Goal: Transaction & Acquisition: Purchase product/service

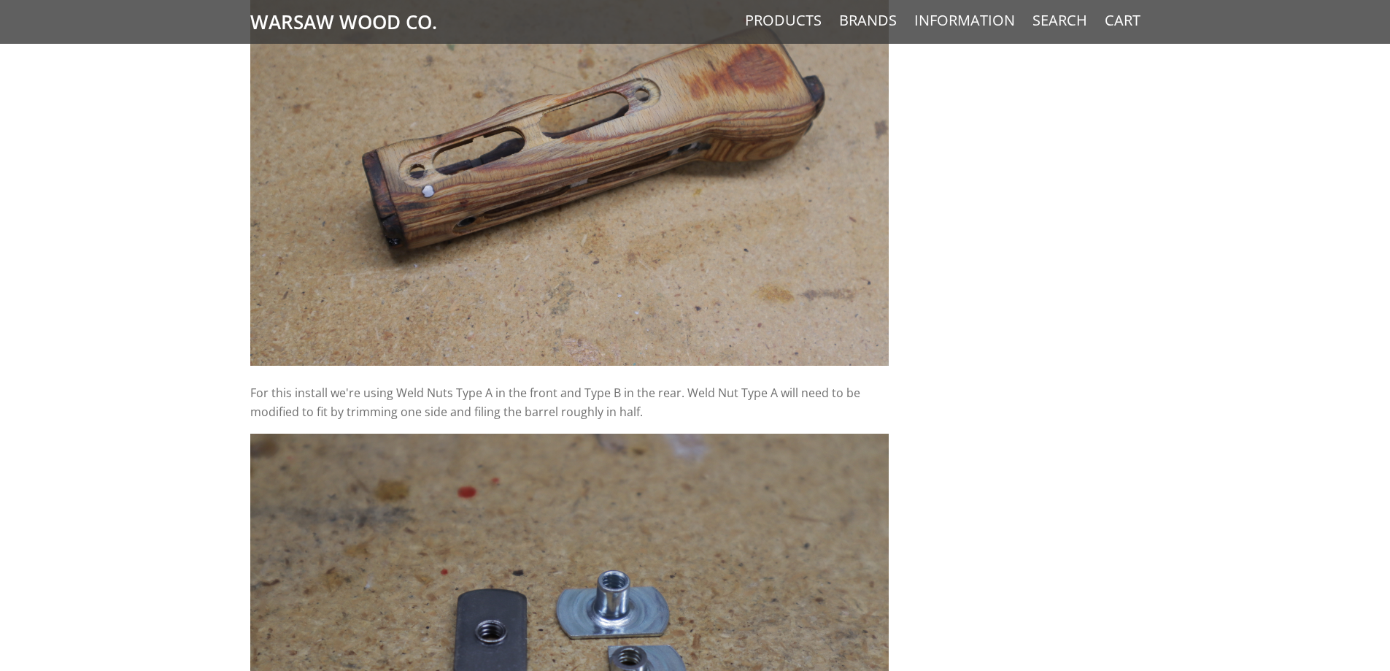
scroll to position [7297, 0]
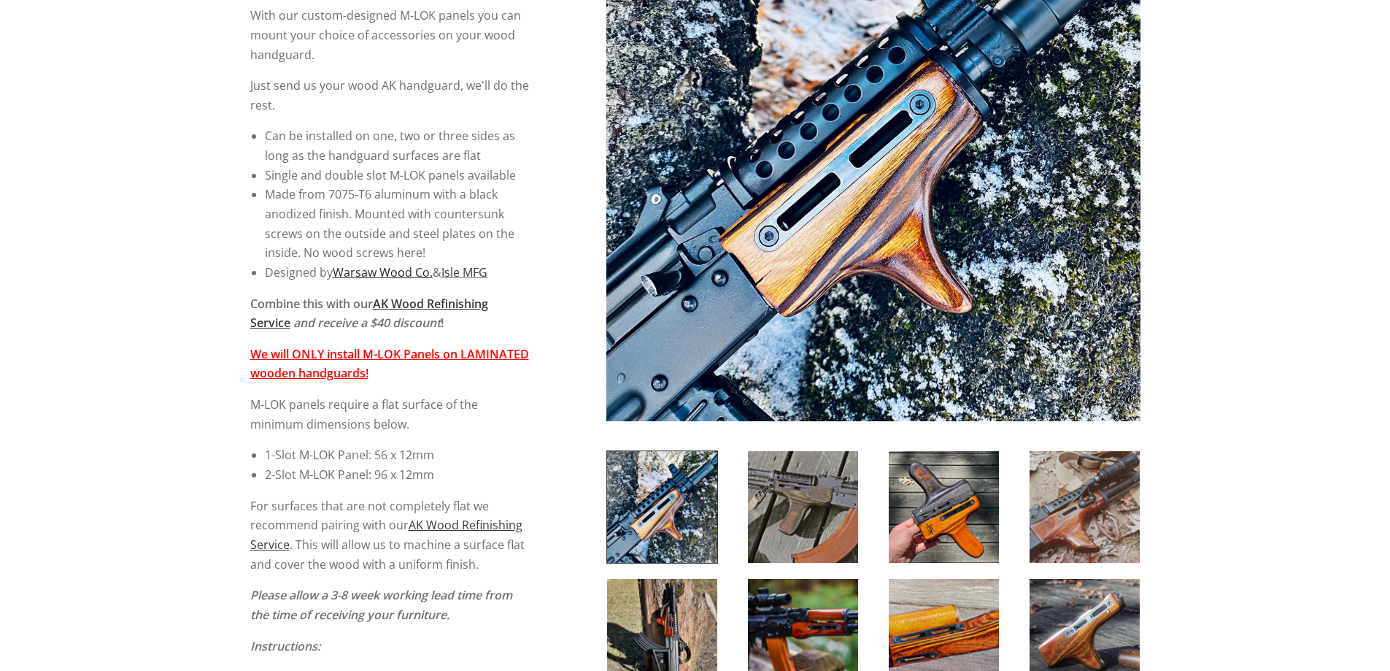
scroll to position [365, 0]
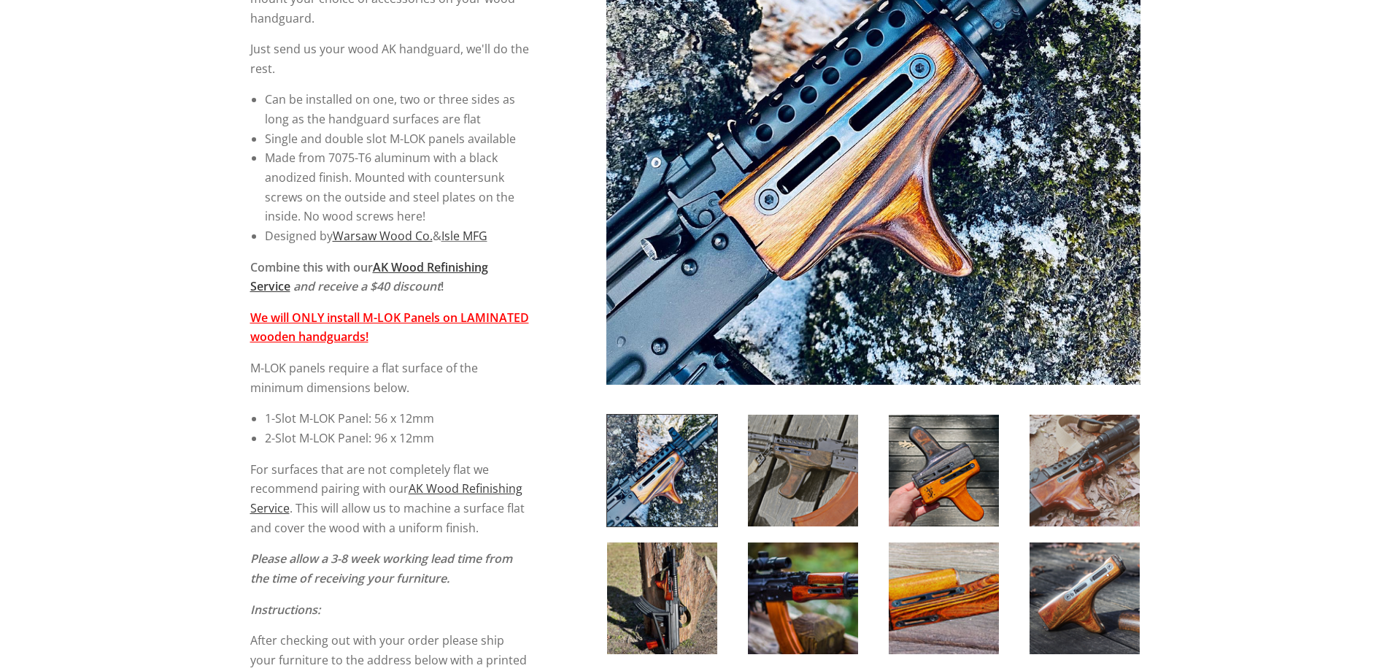
click at [676, 478] on img at bounding box center [662, 470] width 110 height 112
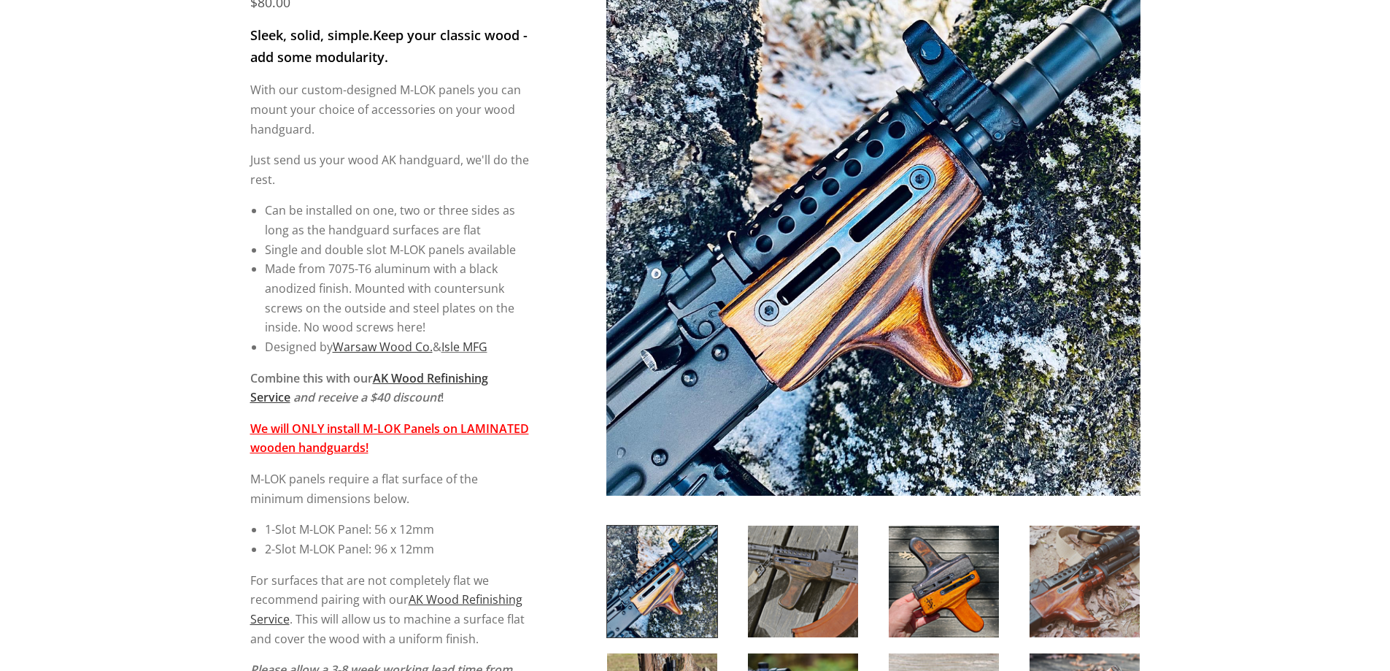
scroll to position [511, 0]
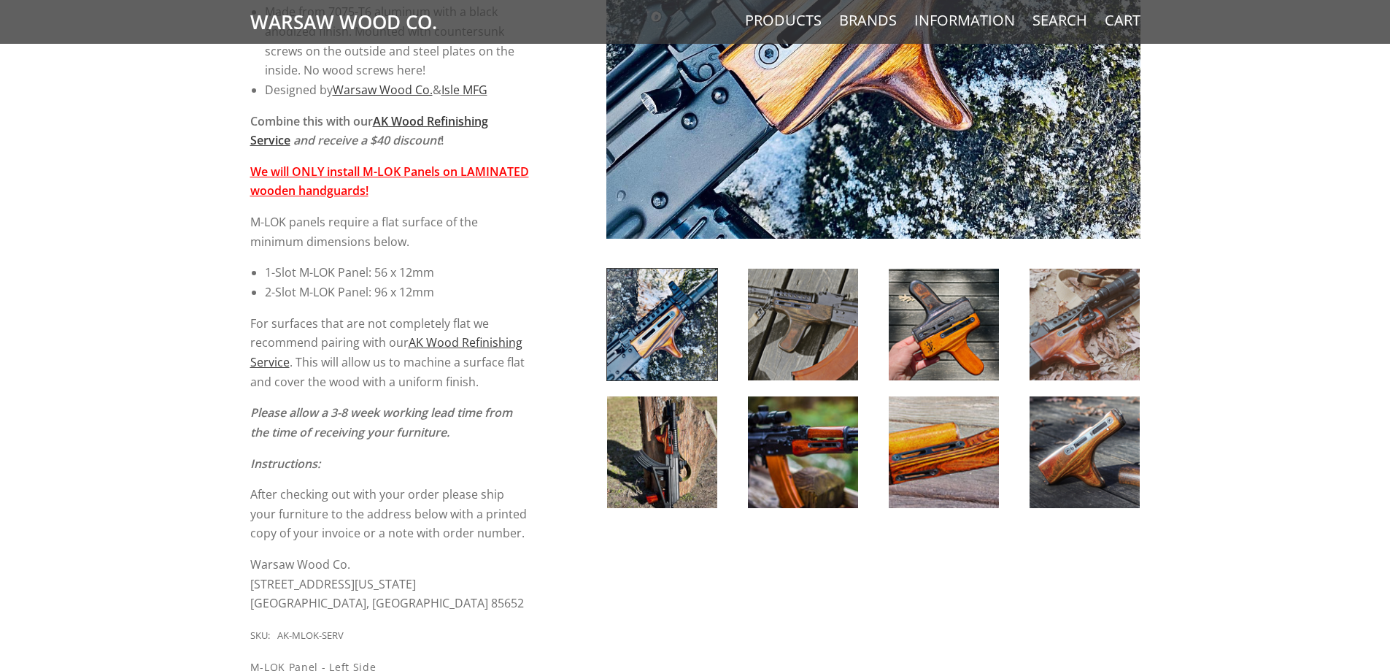
click at [811, 317] on img at bounding box center [803, 325] width 110 height 112
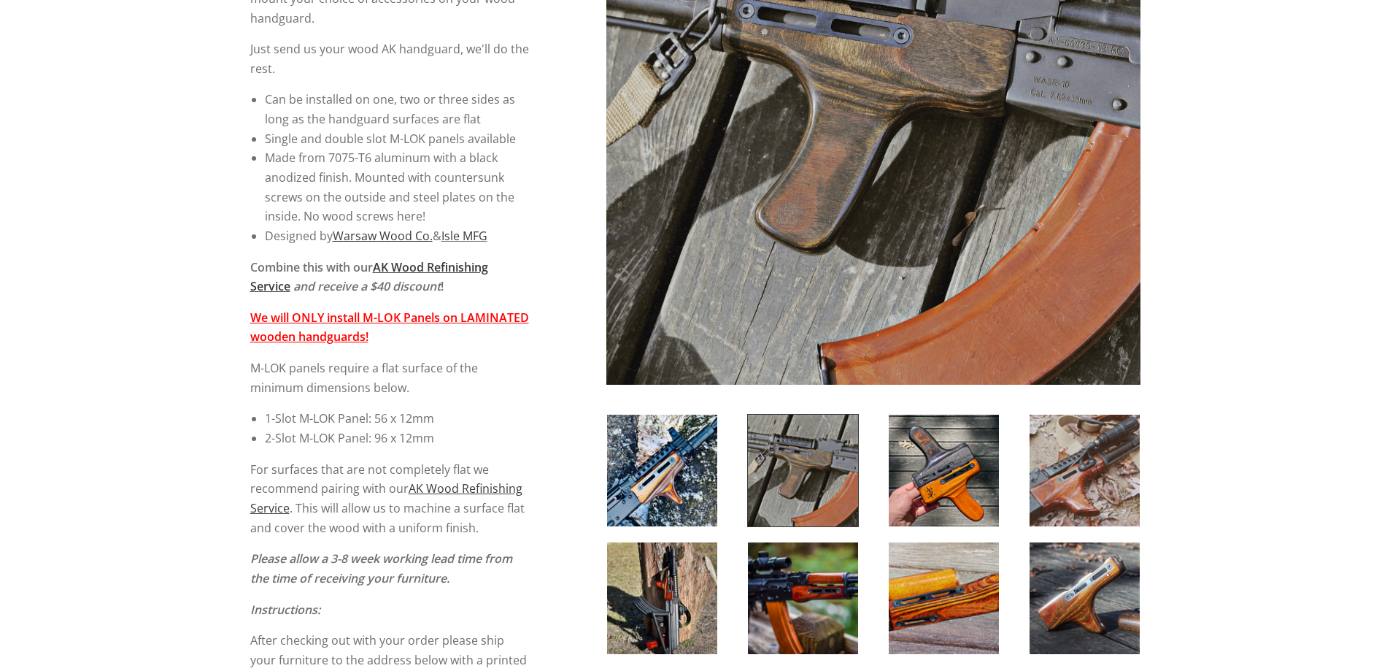
click at [962, 496] on img at bounding box center [944, 470] width 110 height 112
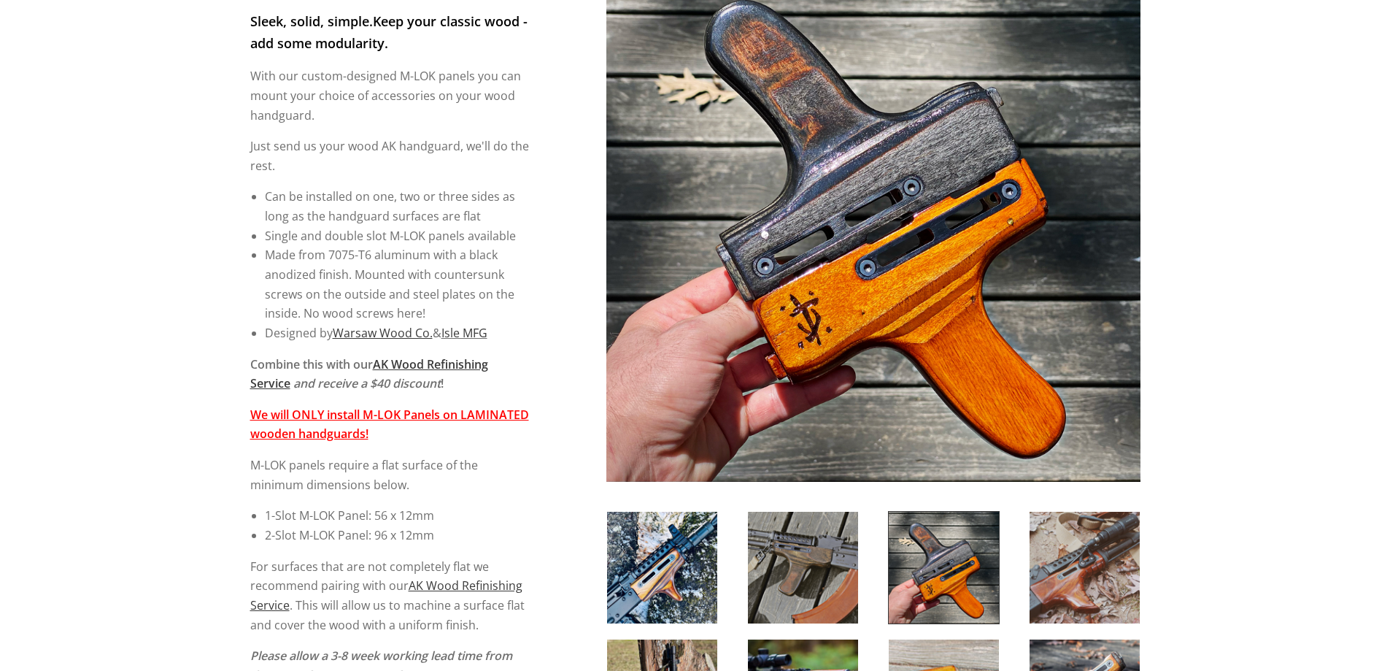
scroll to position [292, 0]
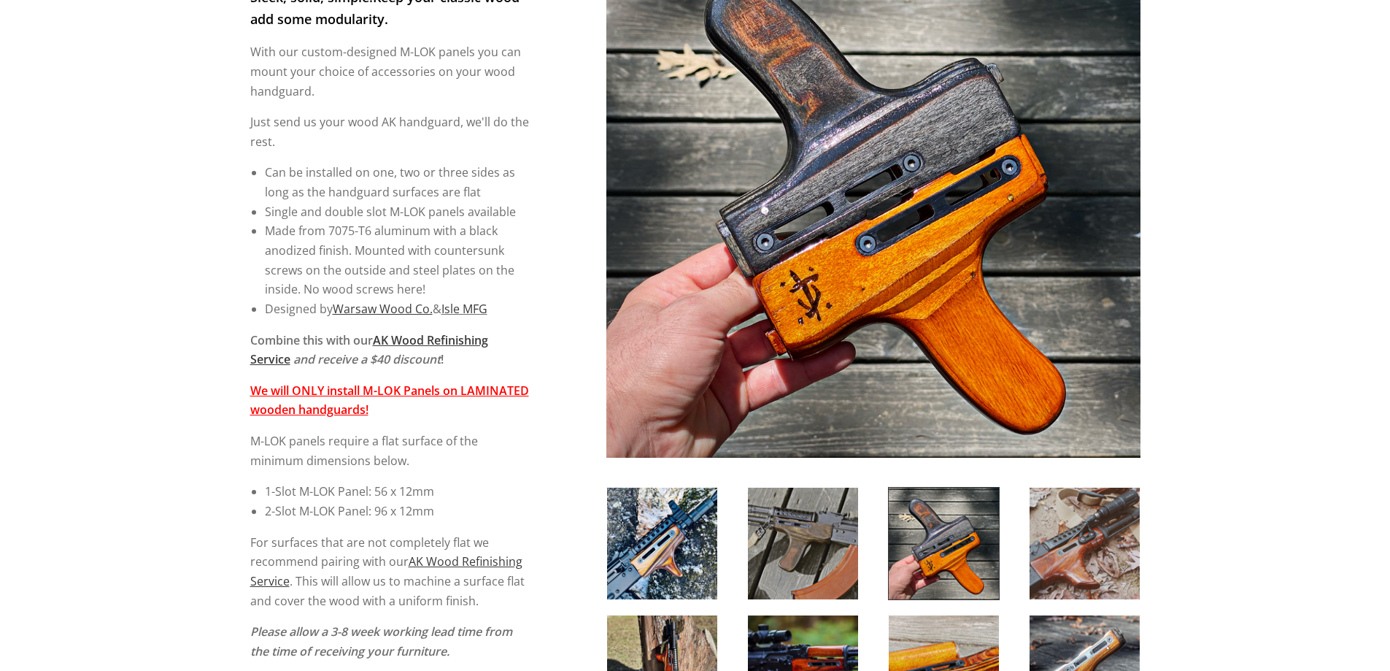
click at [1094, 567] on img at bounding box center [1085, 543] width 110 height 112
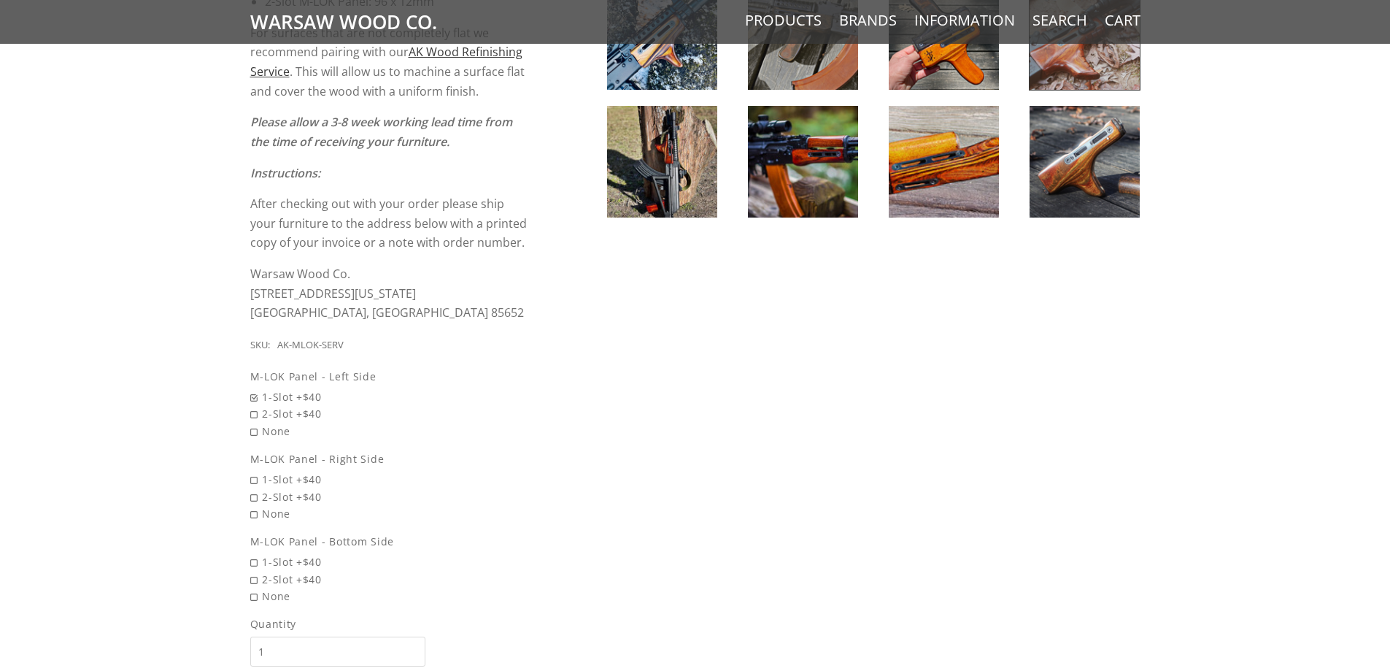
scroll to position [803, 0]
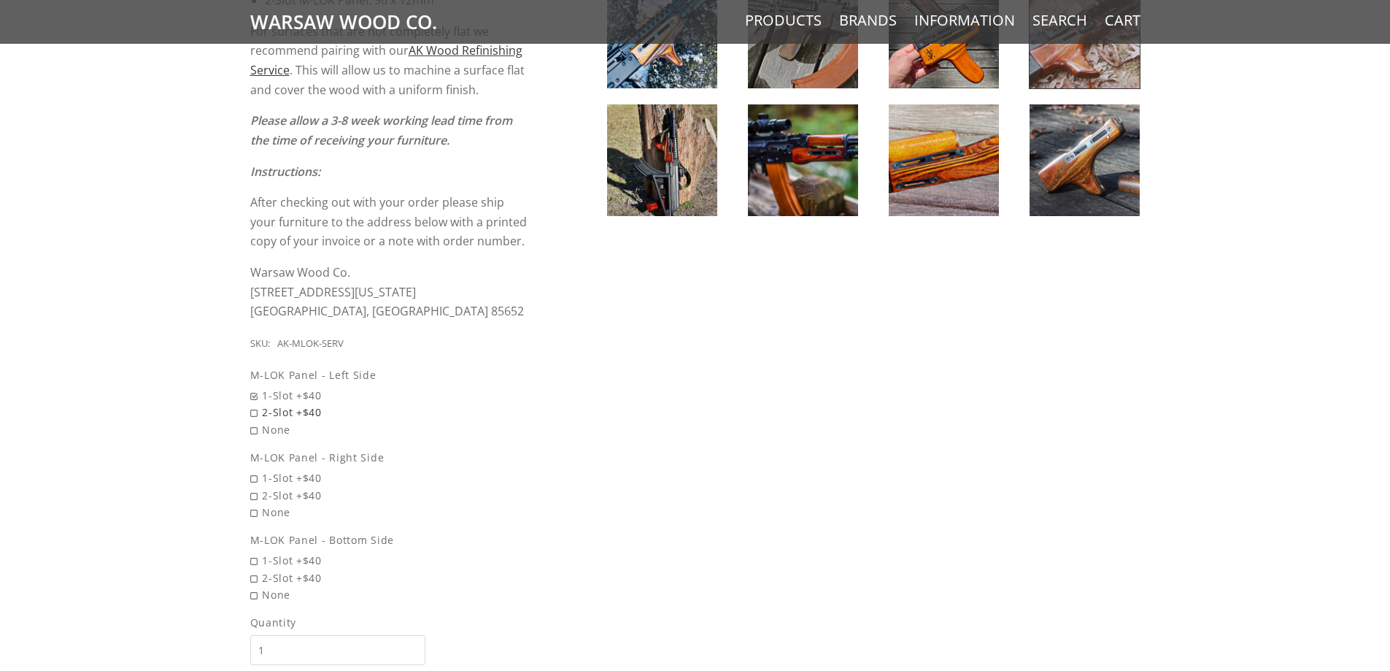
click at [256, 415] on span "2-Slot +$40" at bounding box center [389, 412] width 279 height 17
click at [256, 404] on input "2-Slot +$40" at bounding box center [352, 404] width 204 height 1
radio input "true"
click at [254, 498] on span "2-Slot +$40" at bounding box center [389, 495] width 279 height 17
click at [254, 487] on input "2-Slot +$40" at bounding box center [352, 487] width 204 height 1
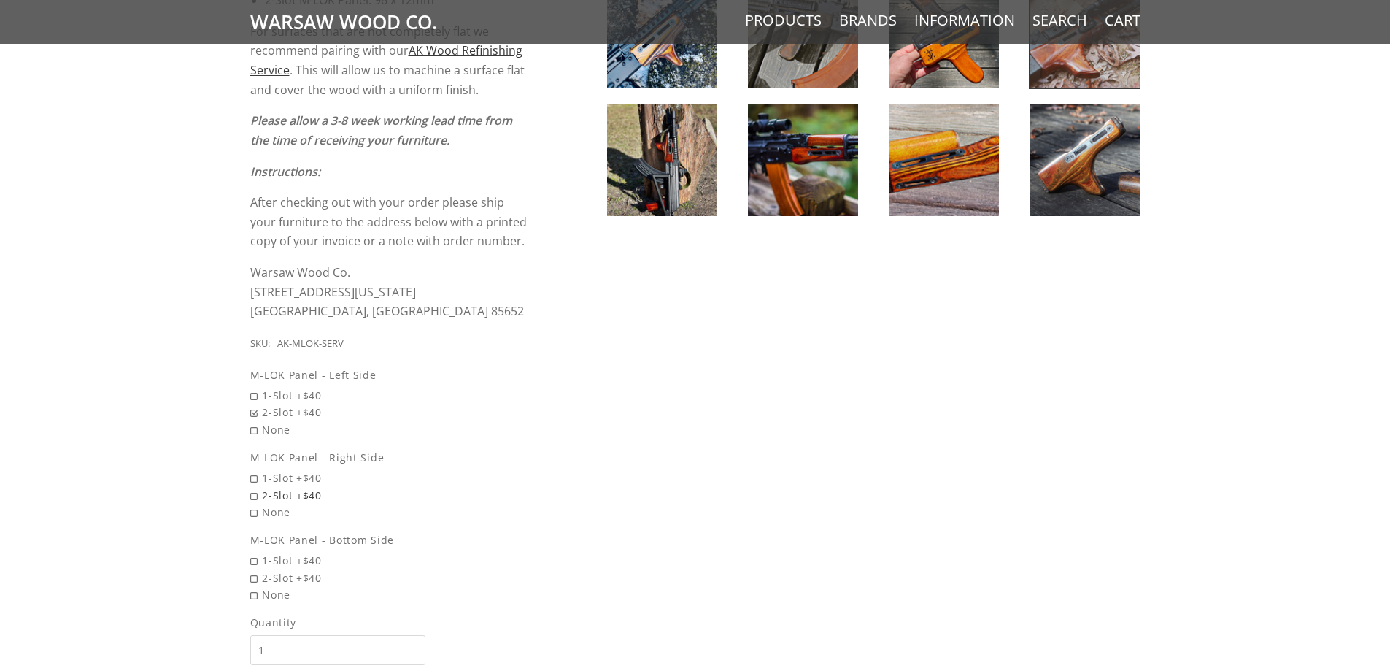
radio input "true"
click at [256, 578] on span "2-Slot +$40" at bounding box center [389, 577] width 279 height 17
click at [256, 570] on input "2-Slot +$40" at bounding box center [352, 569] width 204 height 1
radio input "true"
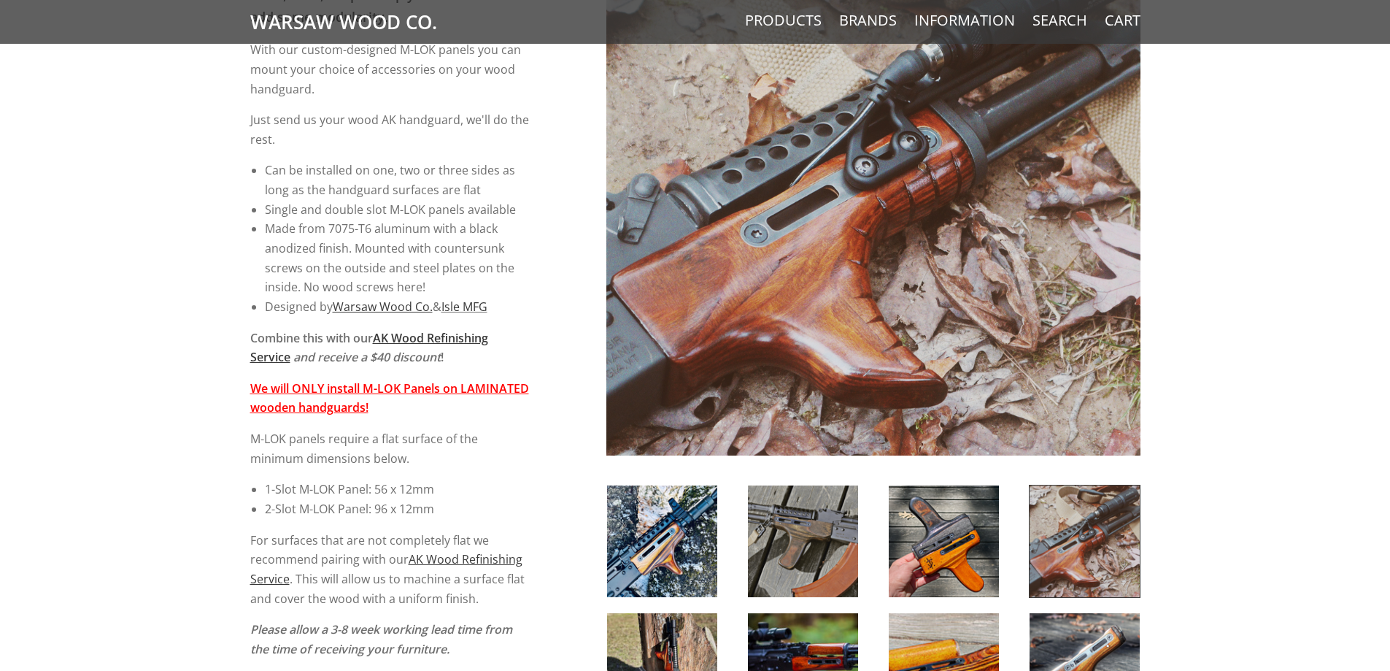
scroll to position [511, 0]
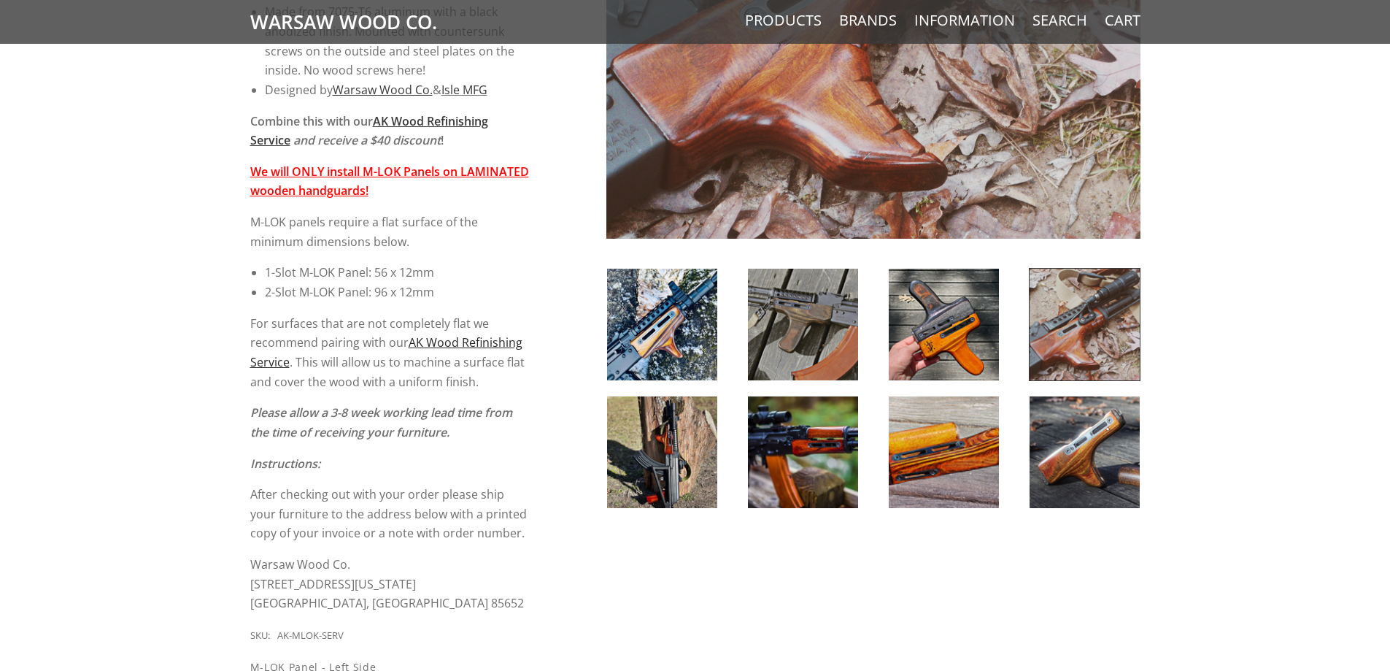
click at [497, 344] on span "AK Wood Refinishing Service" at bounding box center [386, 352] width 272 height 36
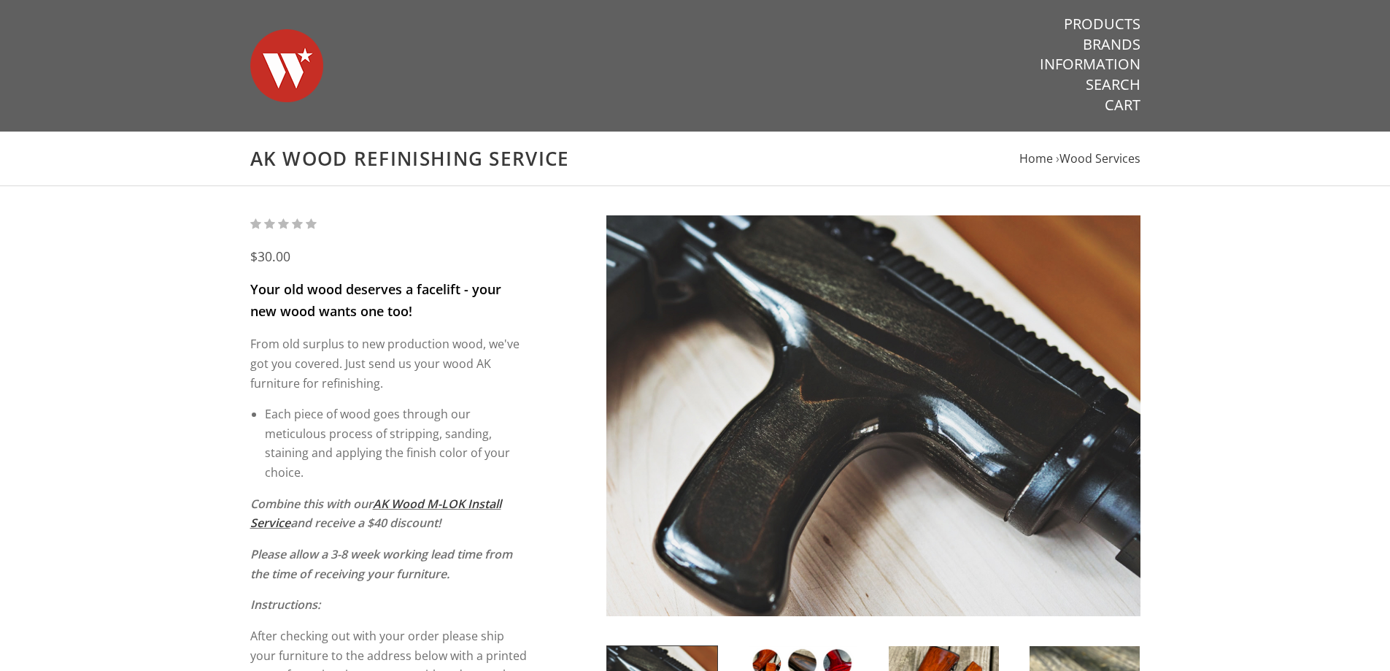
click at [280, 88] on img at bounding box center [286, 66] width 73 height 102
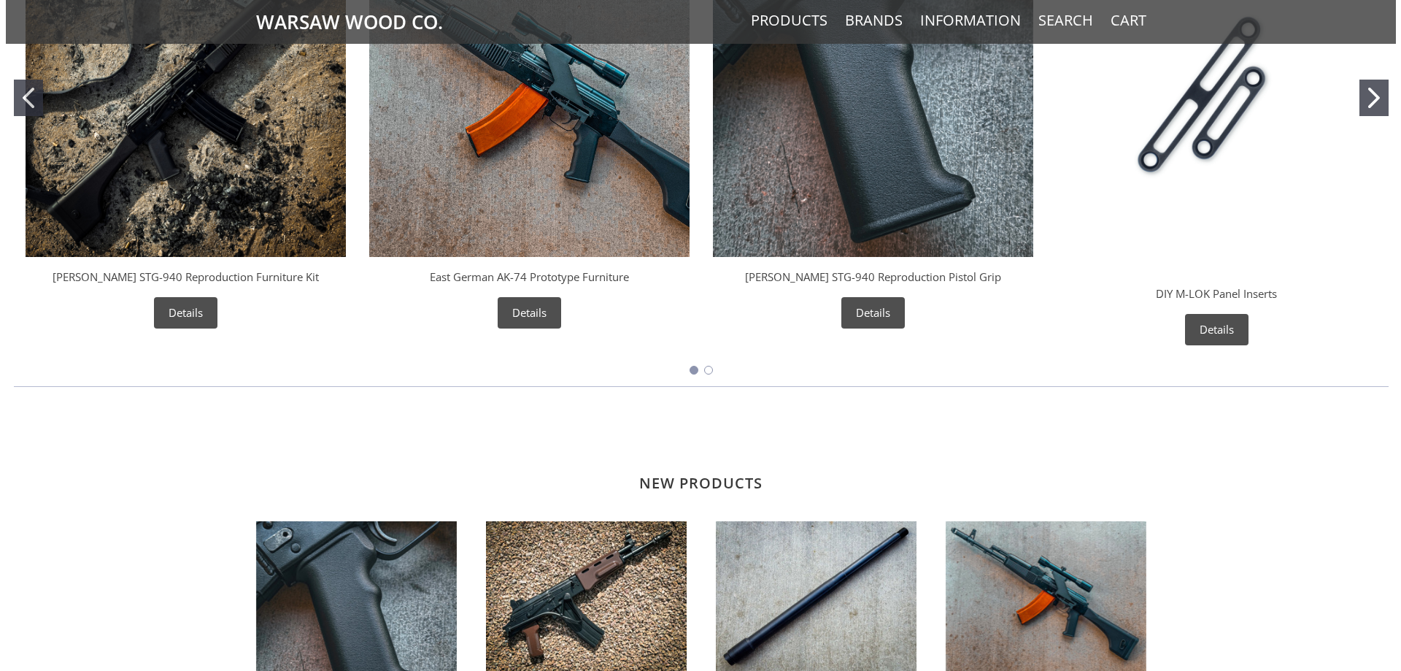
scroll to position [730, 0]
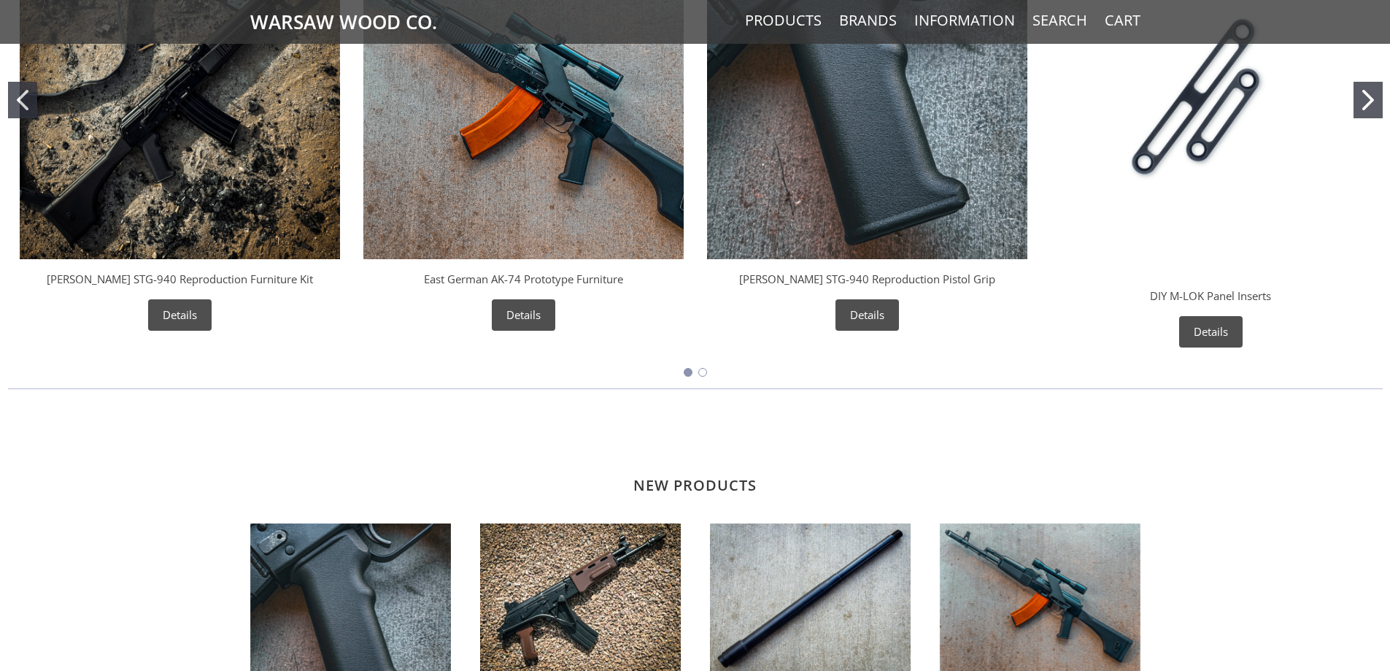
click at [803, 25] on link "Products" at bounding box center [783, 20] width 77 height 19
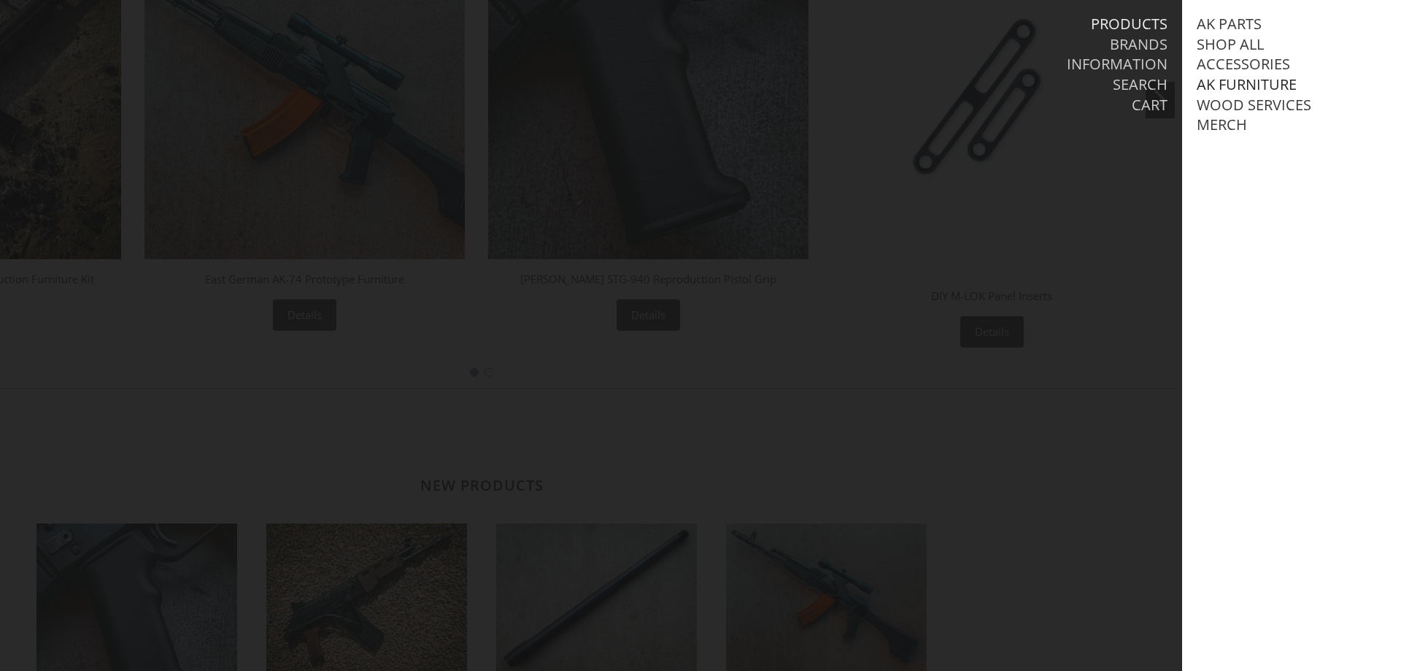
click at [1256, 86] on link "AK Furniture" at bounding box center [1247, 84] width 100 height 19
click at [1261, 155] on link "Handguards" at bounding box center [1261, 145] width 101 height 19
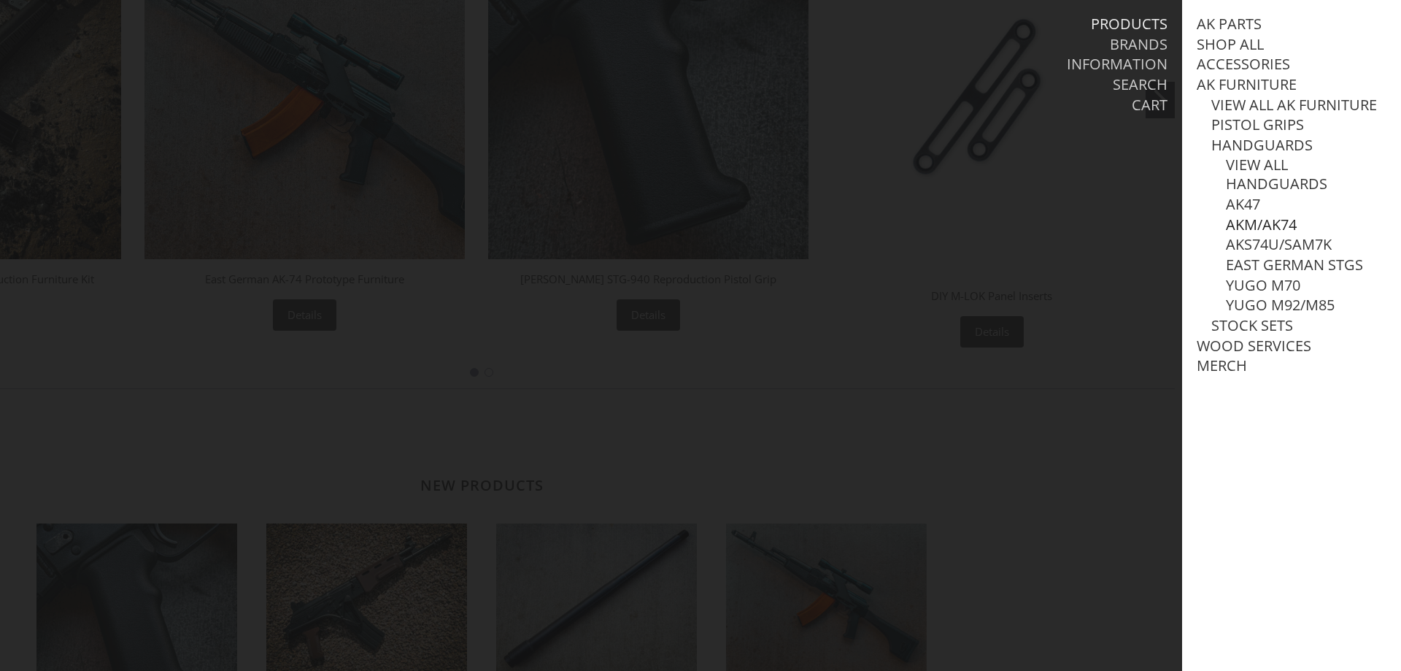
click at [1243, 234] on link "AKM/AK74" at bounding box center [1261, 224] width 71 height 19
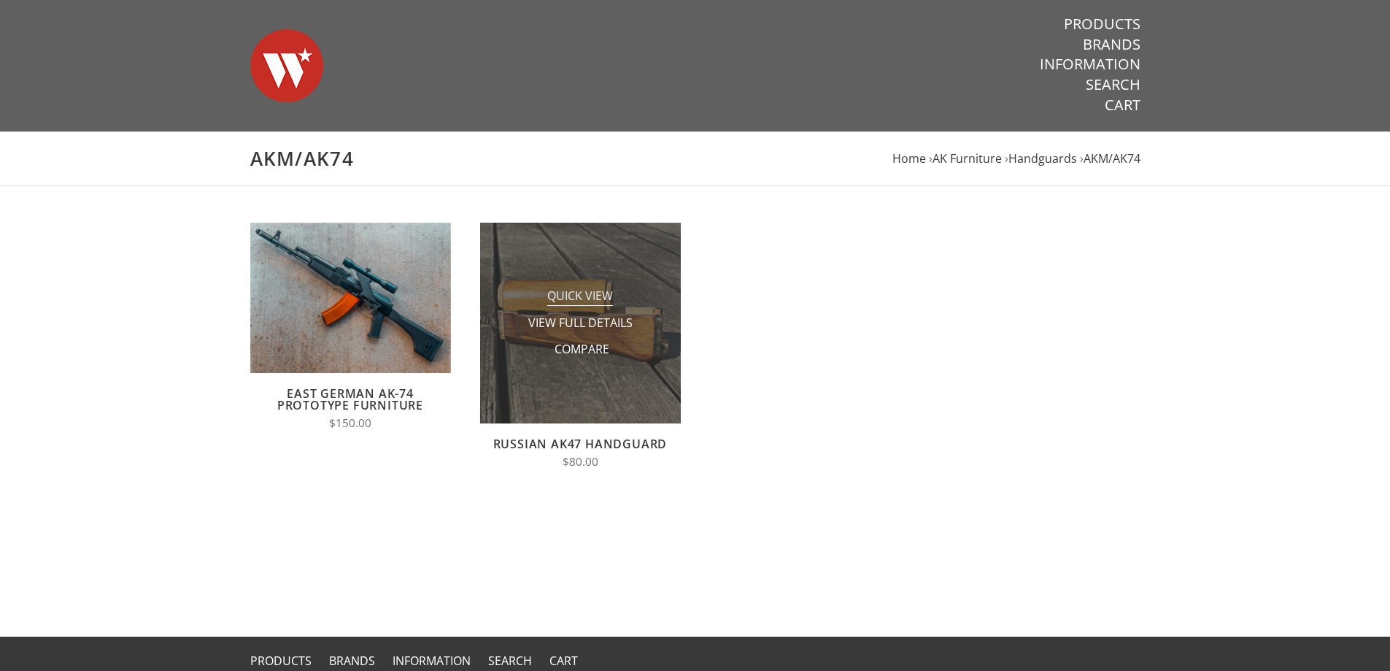
click at [581, 292] on span "Quick View" at bounding box center [580, 296] width 66 height 18
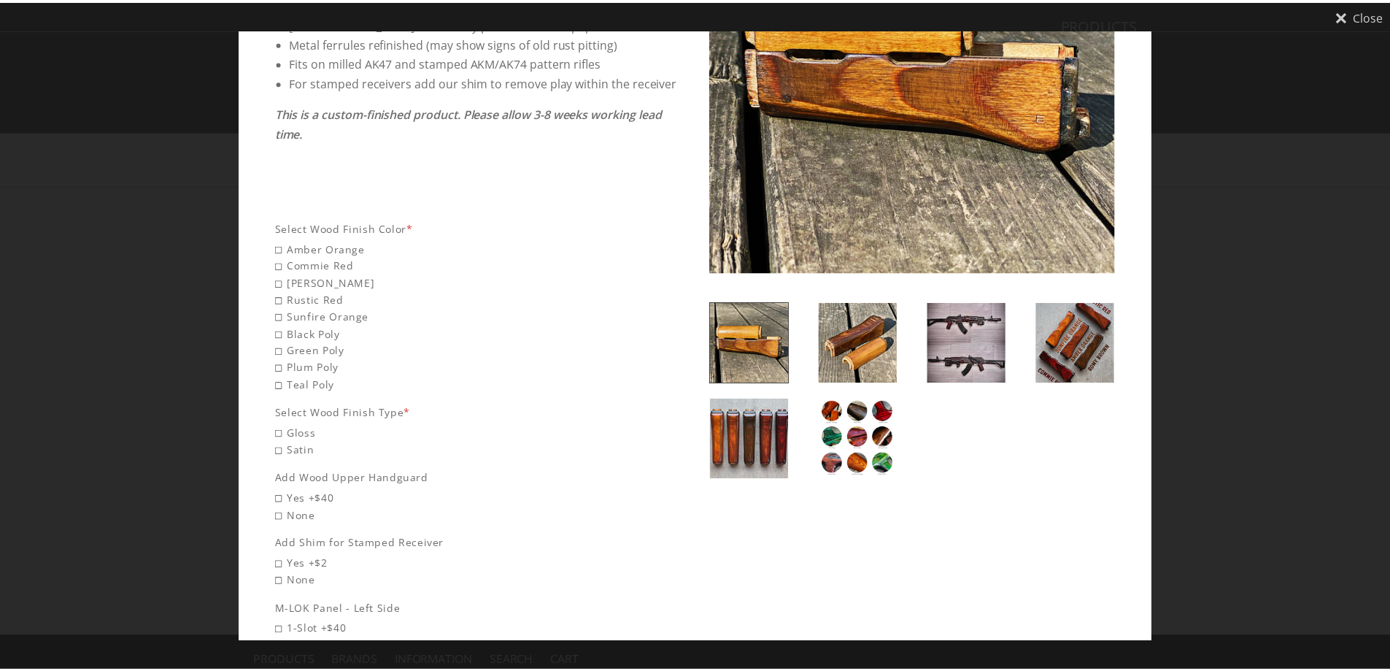
scroll to position [292, 0]
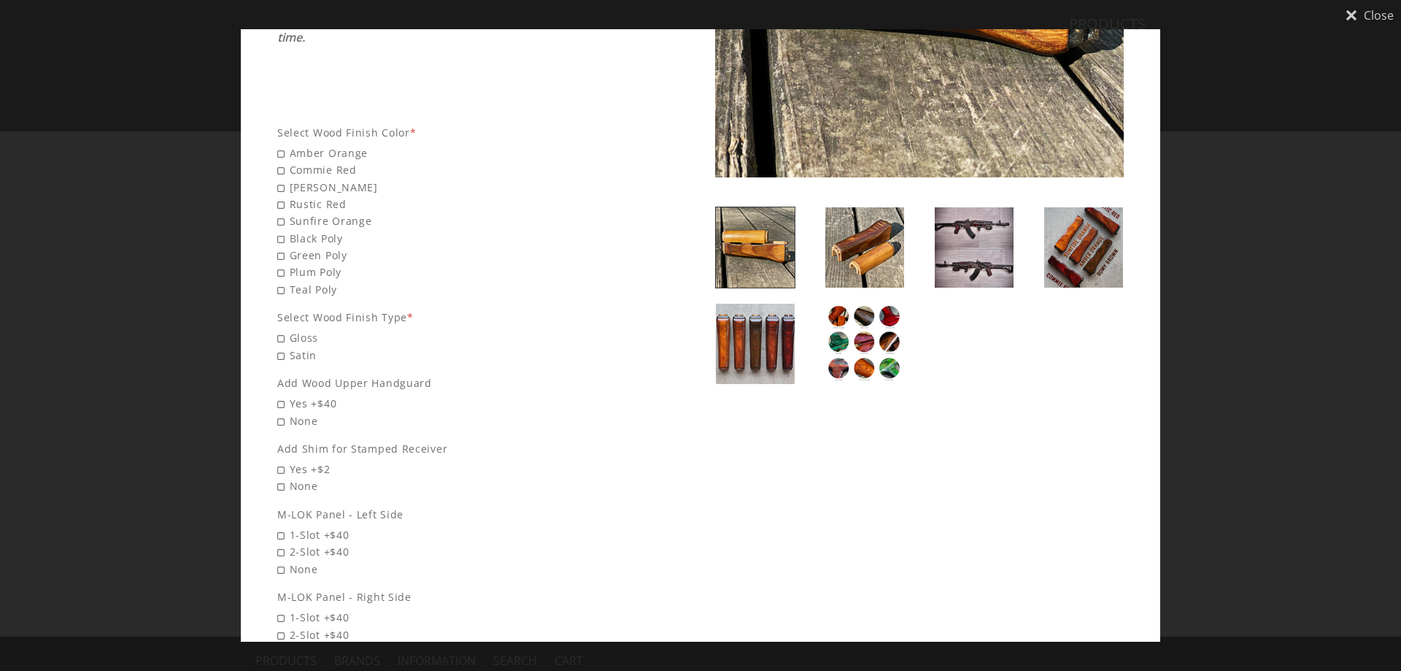
click at [1355, 19] on icon "Close" at bounding box center [1352, 15] width 12 height 12
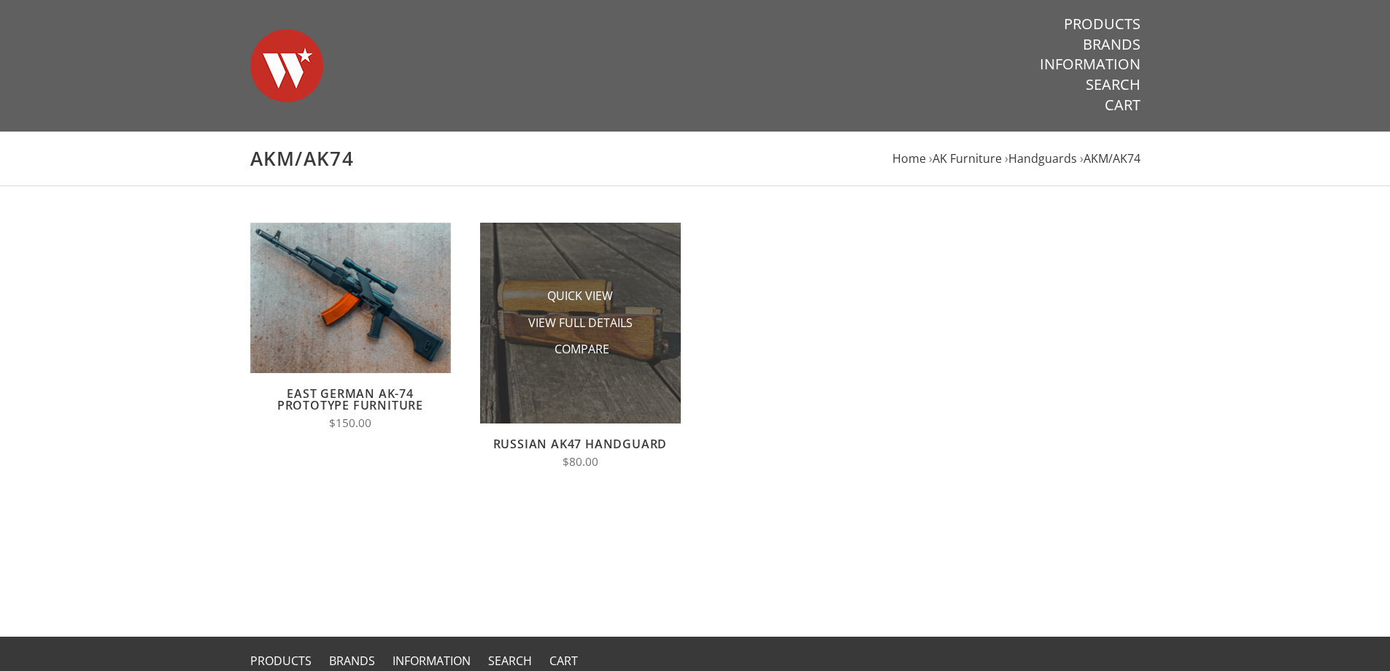
click at [605, 381] on img at bounding box center [580, 323] width 201 height 201
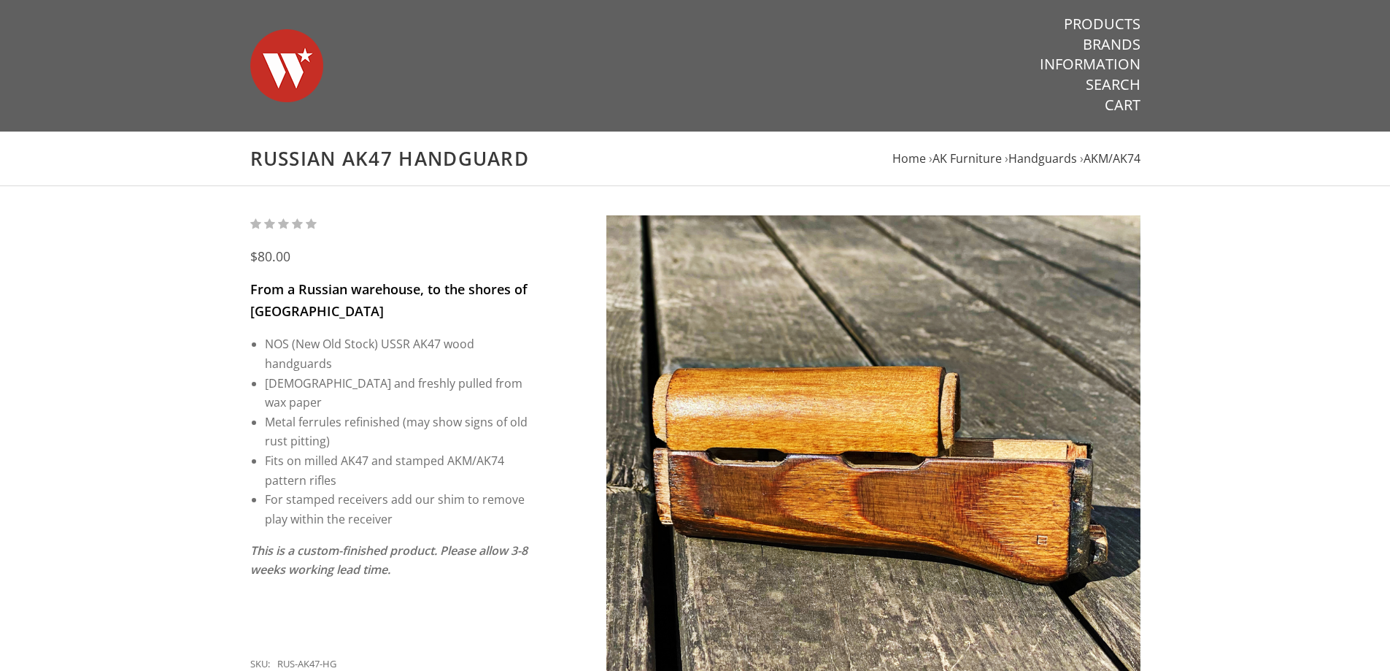
scroll to position [438, 0]
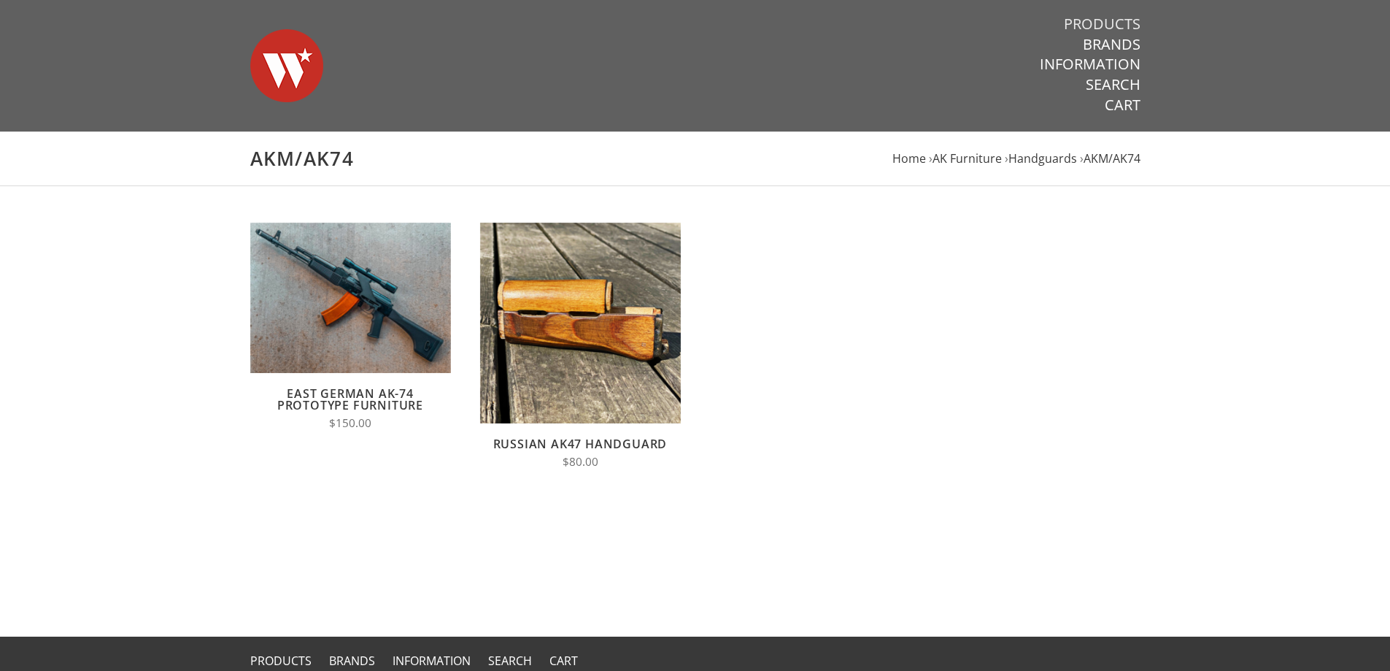
click at [1099, 21] on link "Products" at bounding box center [1102, 24] width 77 height 19
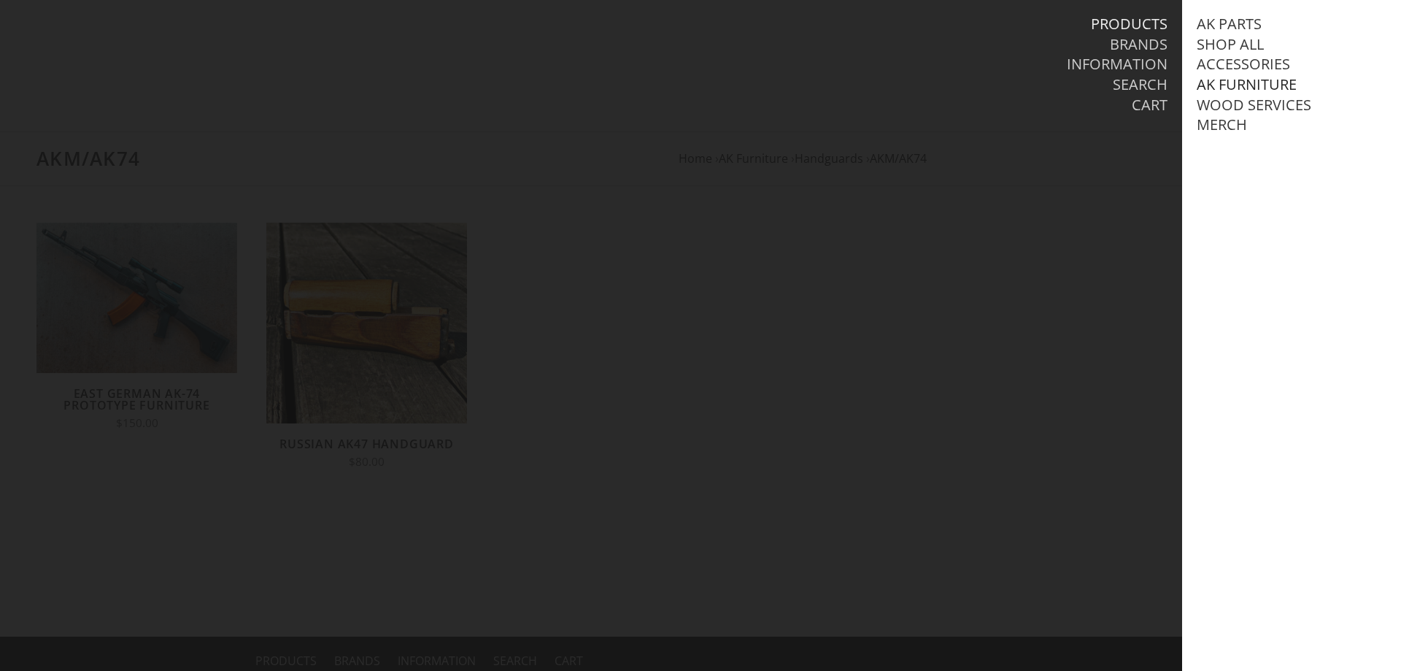
click at [1246, 86] on link "AK Furniture" at bounding box center [1247, 84] width 100 height 19
click at [1248, 103] on link "View all AK Furniture" at bounding box center [1294, 105] width 166 height 19
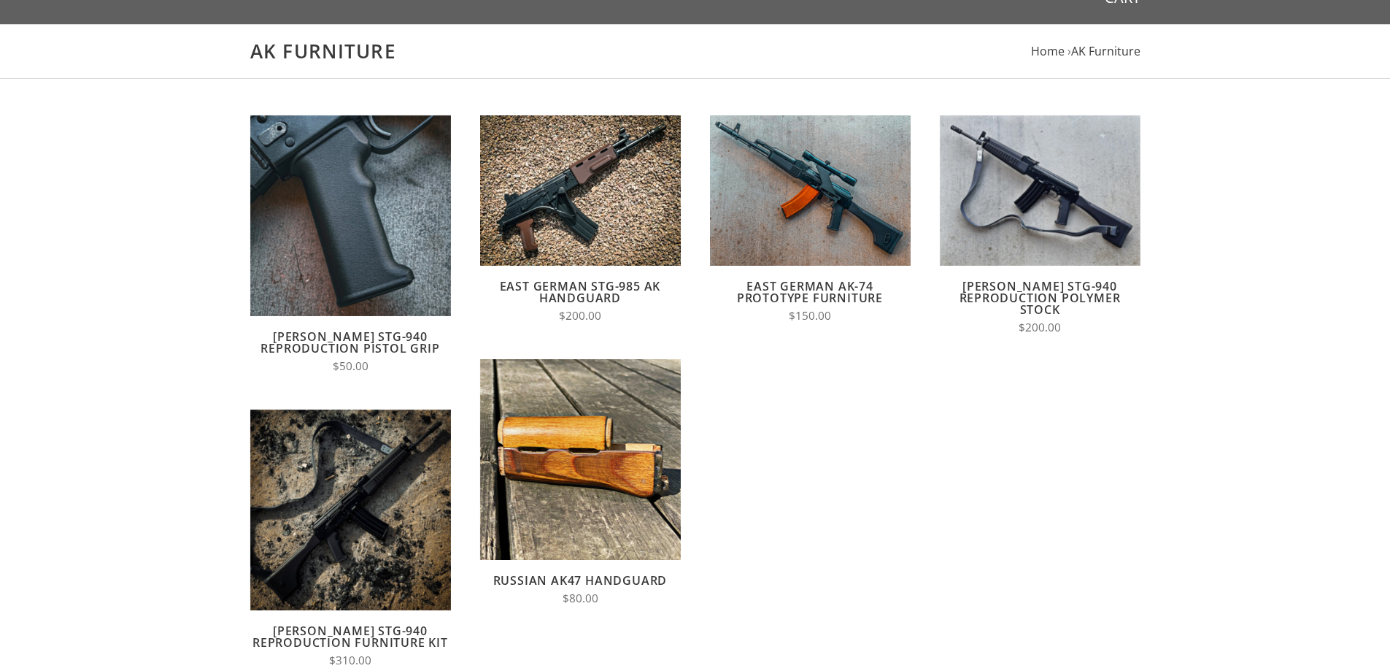
scroll to position [73, 0]
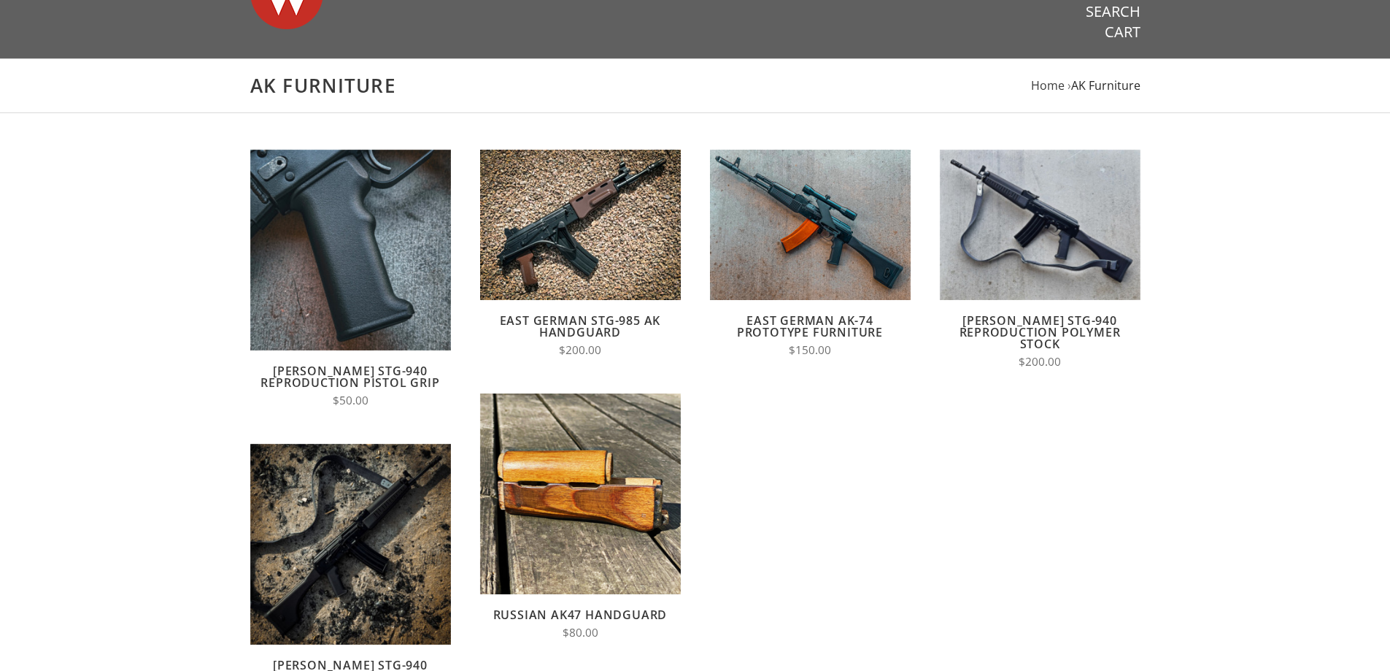
click at [1090, 85] on span "AK Furniture" at bounding box center [1105, 85] width 69 height 16
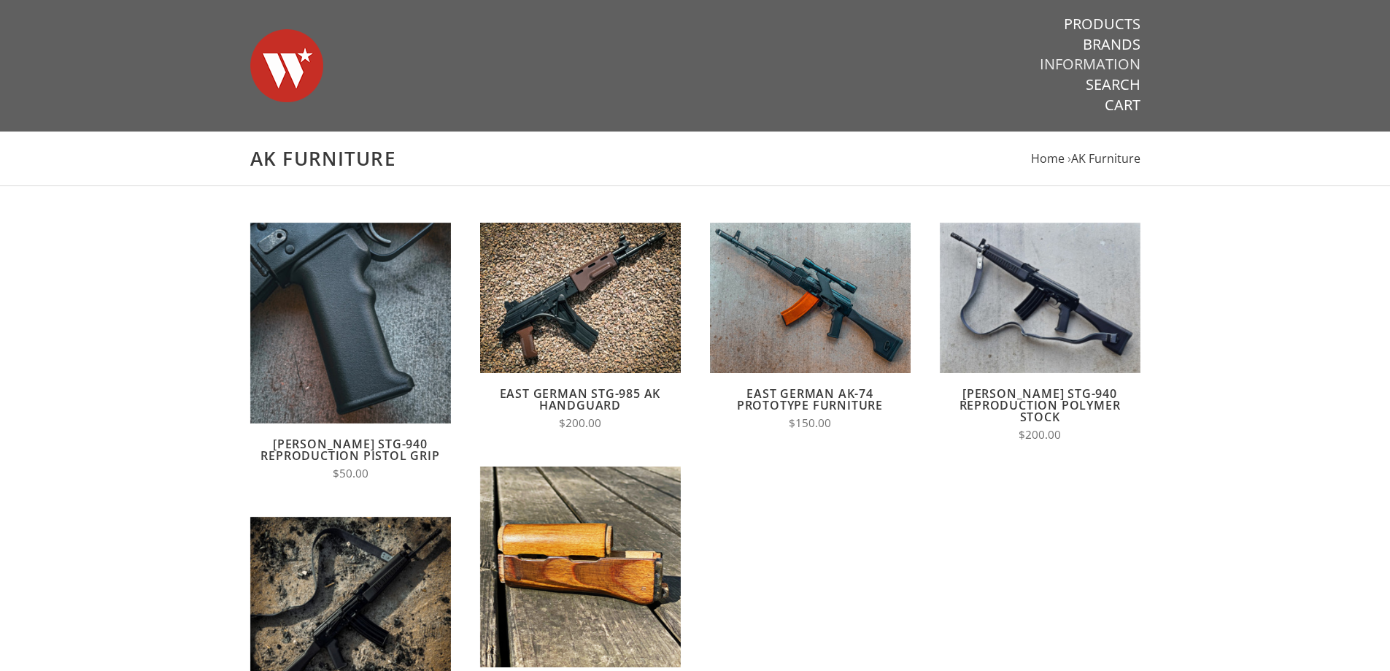
click at [1089, 61] on link "Information" at bounding box center [1090, 64] width 101 height 19
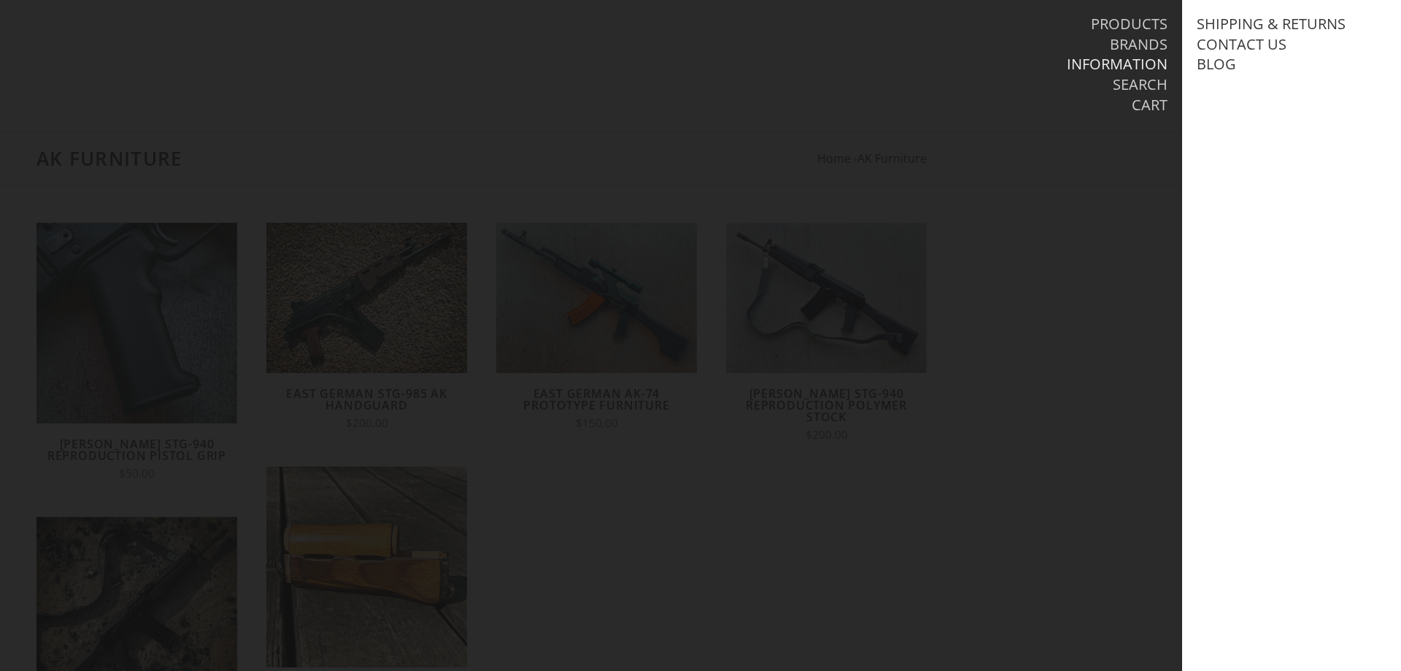
click at [1102, 45] on li "Brands" at bounding box center [965, 45] width 406 height 20
click at [1116, 47] on link "Brands" at bounding box center [1139, 44] width 58 height 19
click at [791, 180] on div at bounding box center [700, 335] width 1401 height 671
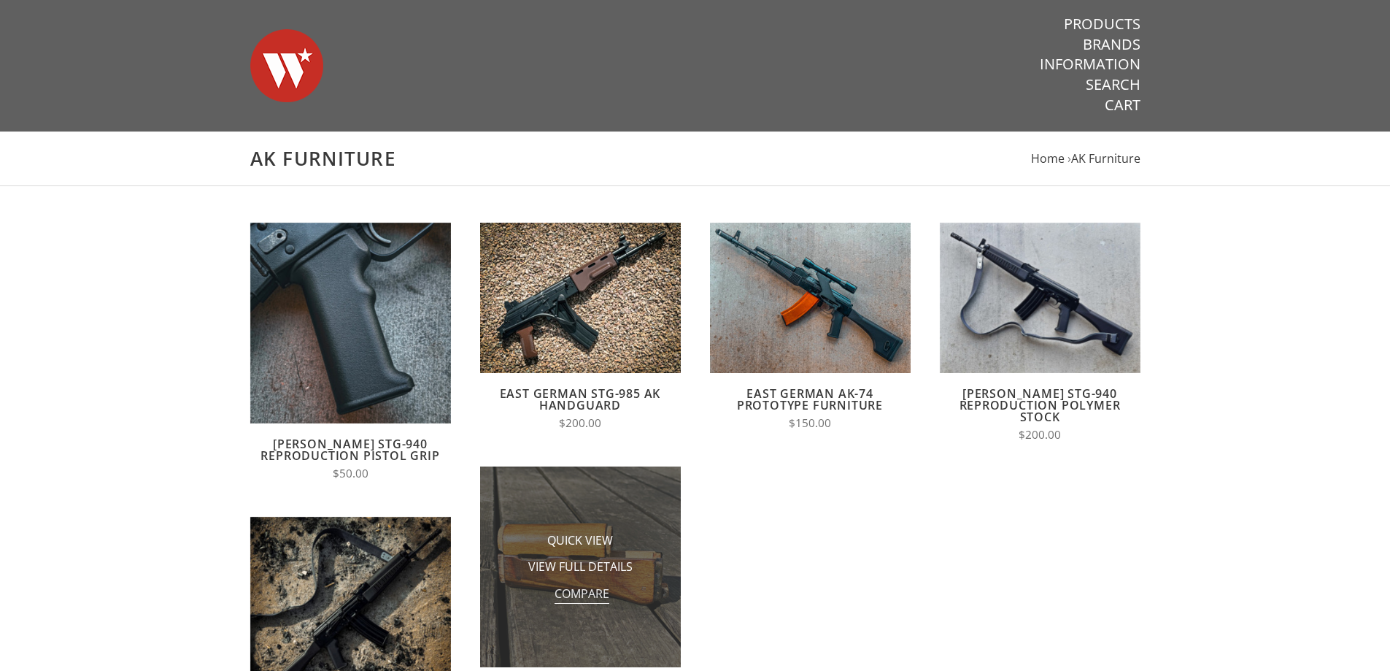
click at [570, 591] on span "Compare" at bounding box center [582, 594] width 55 height 18
click at [552, 598] on input "Compare" at bounding box center [552, 598] width 0 height 0
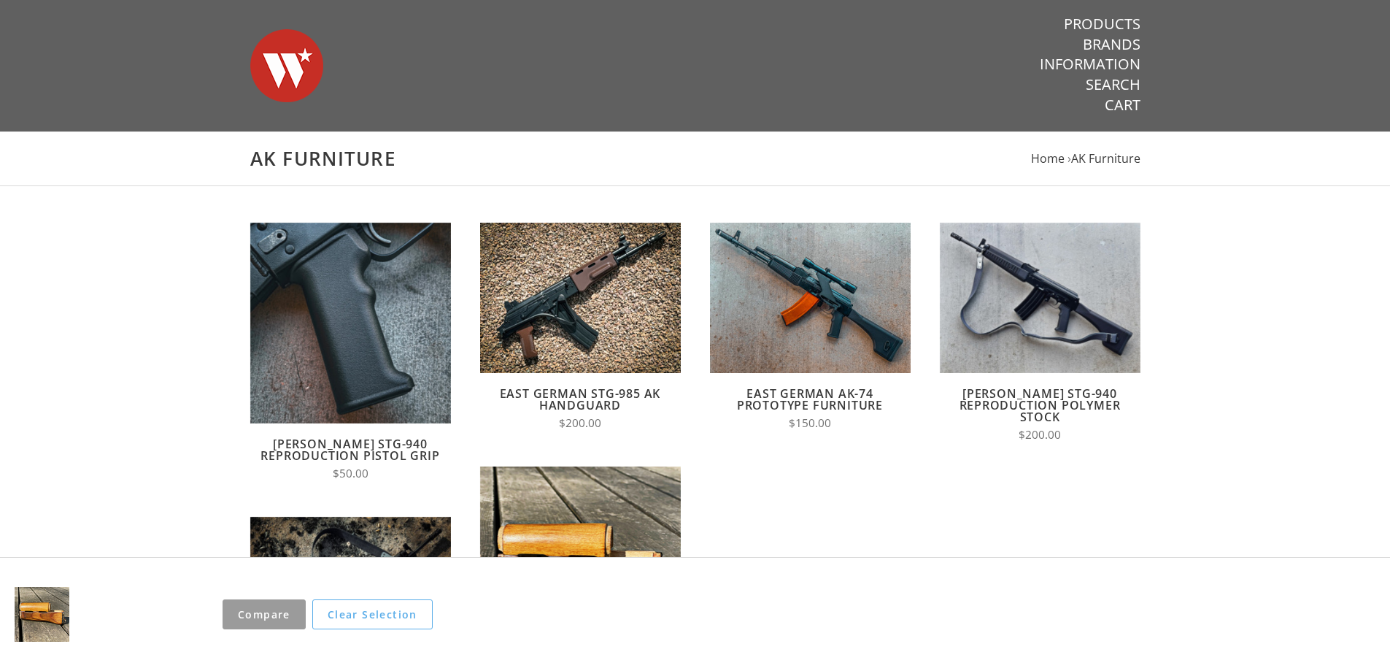
click at [726, 493] on form "Quick View Add to Cart Compare Wieger STG-940 Reproduction Pistol Grip $50.00 Q…" at bounding box center [695, 554] width 919 height 662
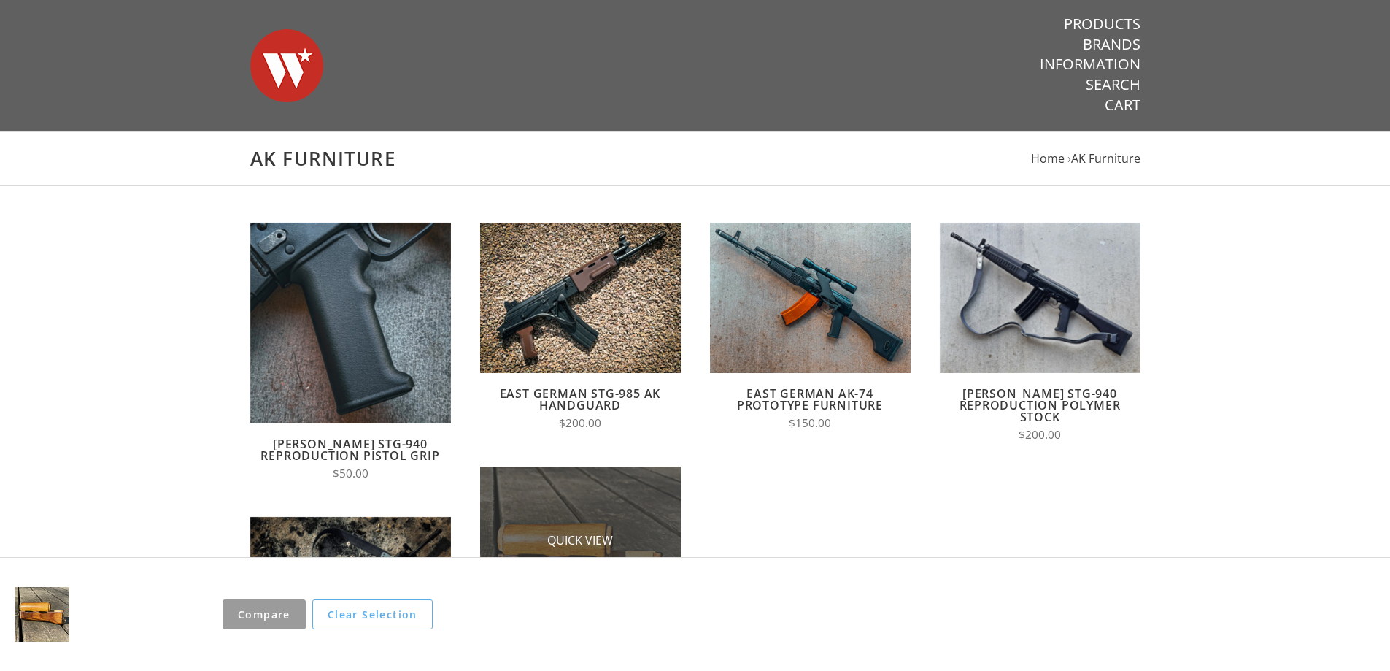
click at [617, 502] on img at bounding box center [580, 566] width 201 height 201
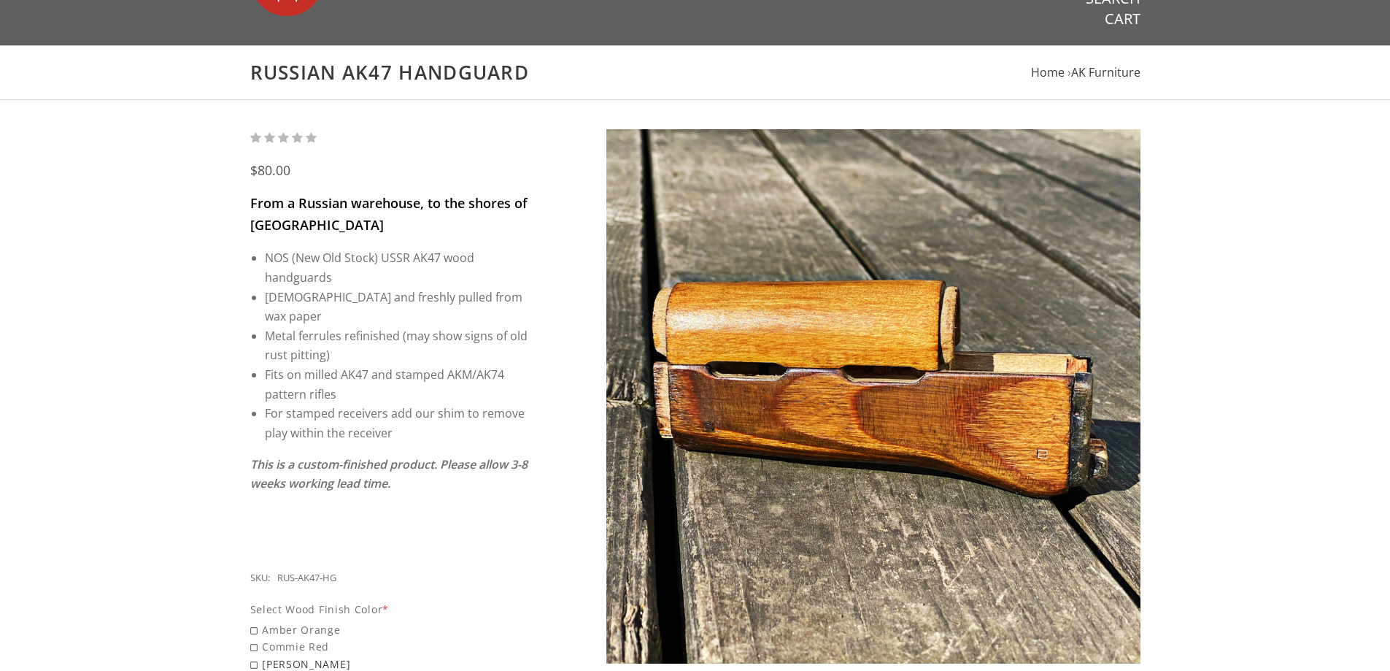
scroll to position [292, 0]
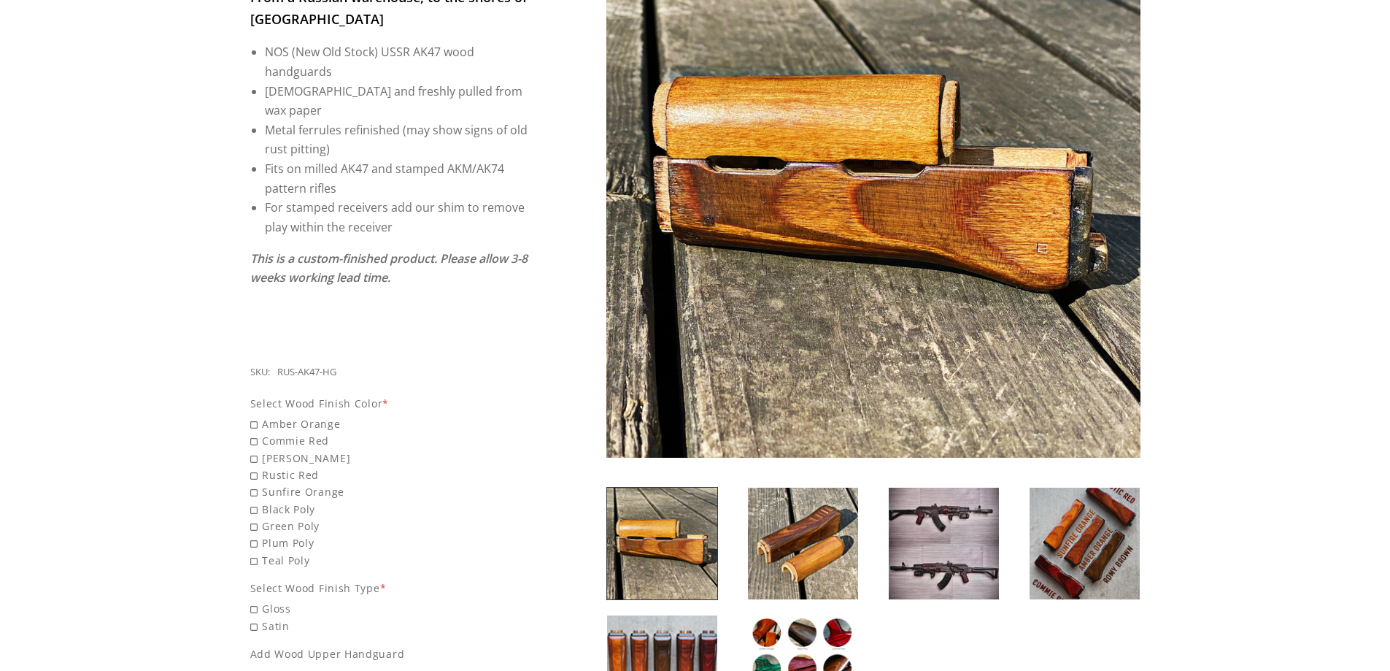
click at [1118, 541] on img at bounding box center [1085, 543] width 110 height 112
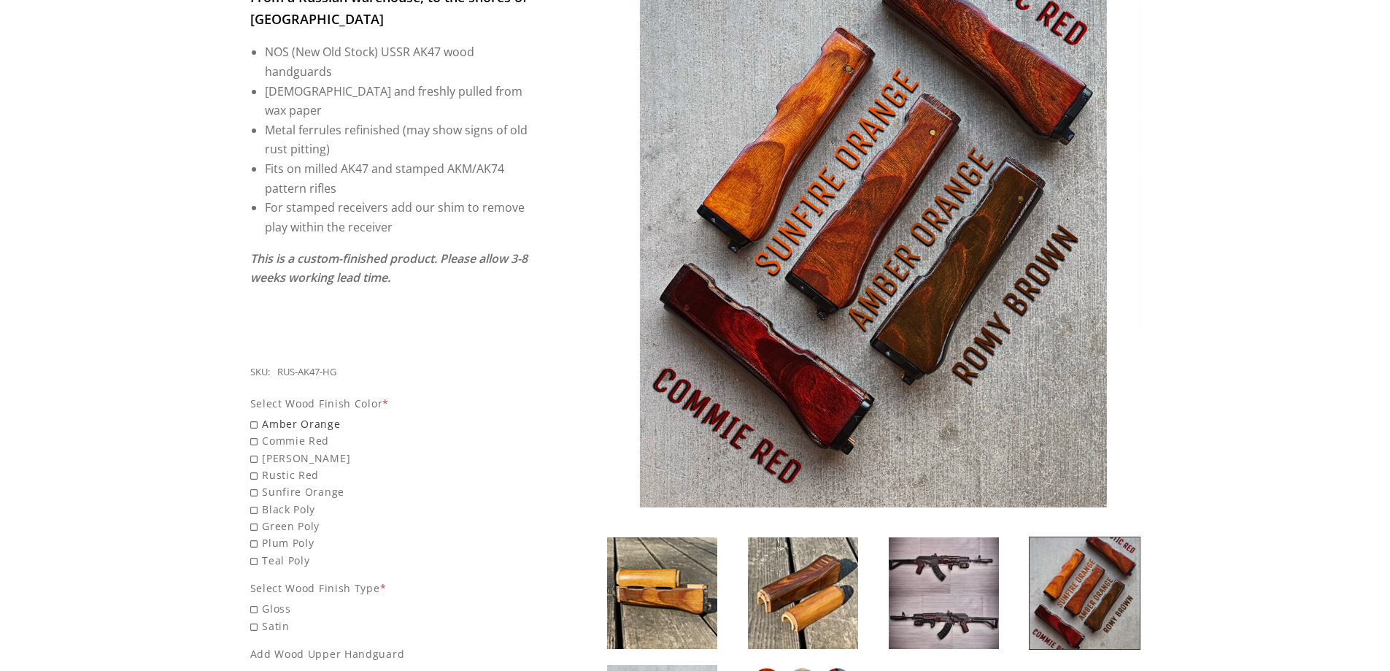
click at [313, 415] on span "Amber Orange" at bounding box center [389, 423] width 279 height 17
click at [313, 415] on input "Amber Orange" at bounding box center [352, 415] width 204 height 1
radio input "true"
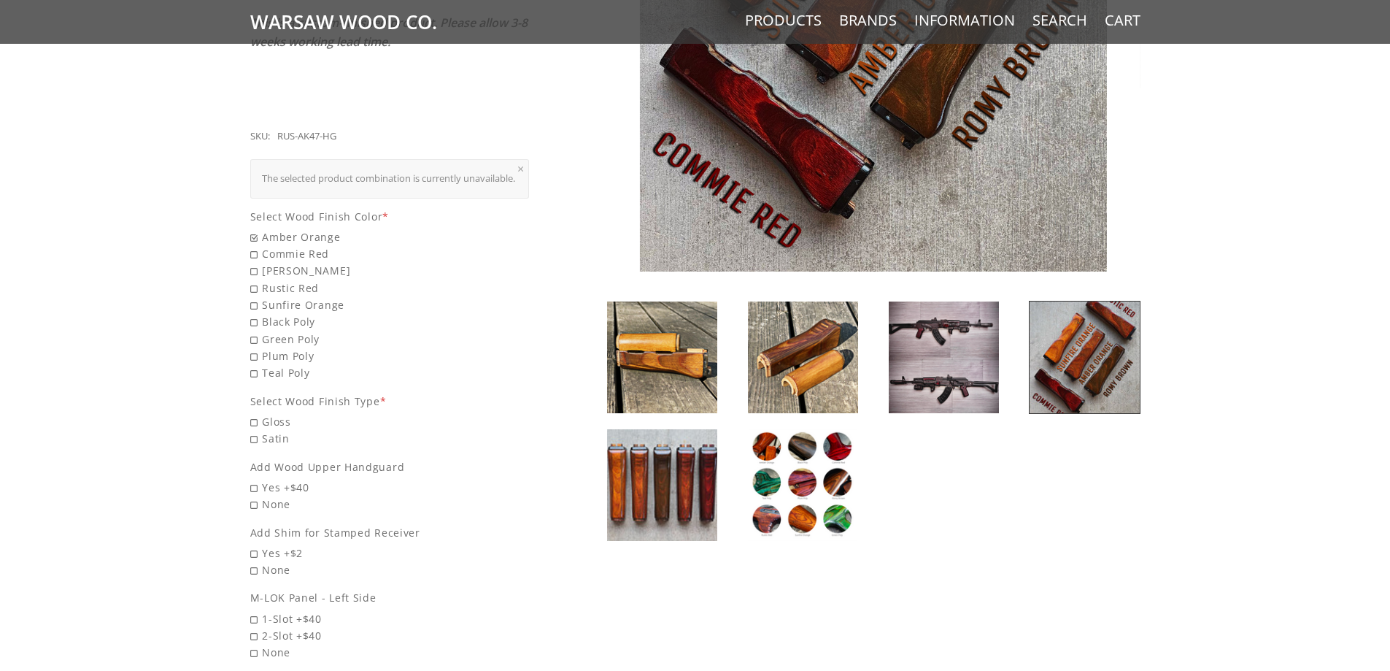
scroll to position [584, 0]
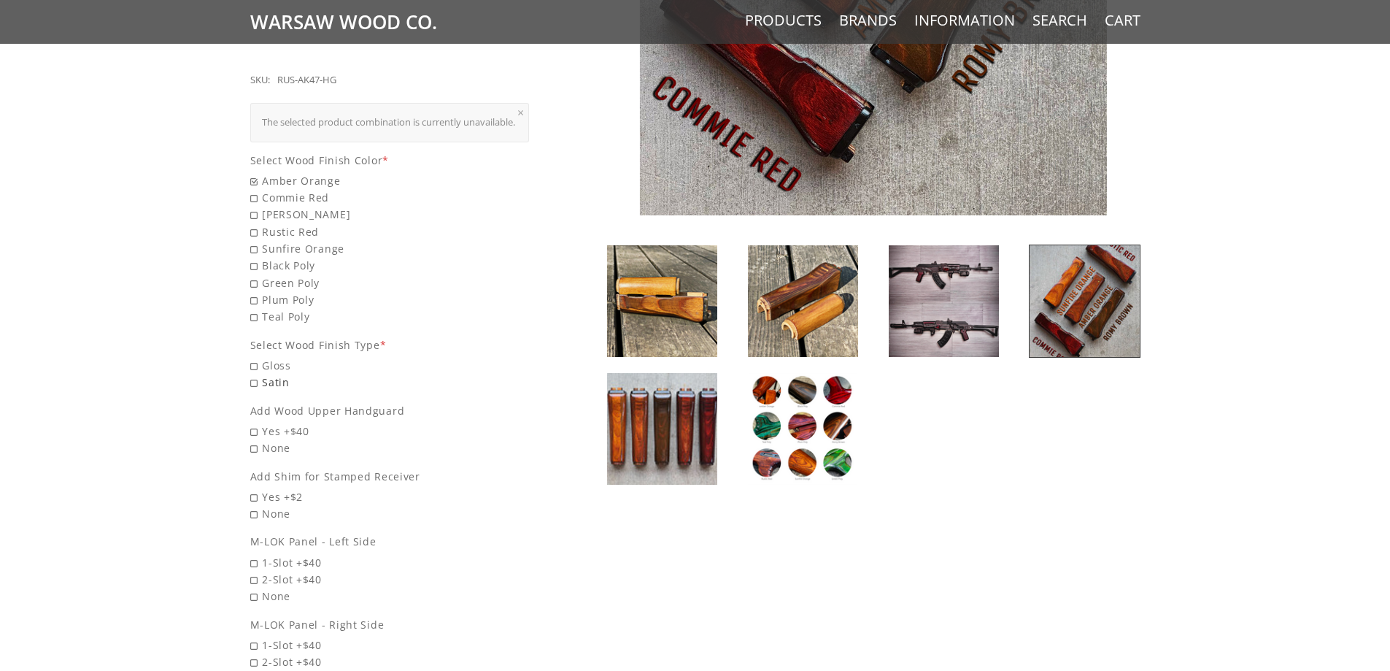
click at [266, 376] on span "Satin" at bounding box center [389, 382] width 279 height 17
click at [266, 374] on input "Satin" at bounding box center [352, 374] width 204 height 1
radio input "true"
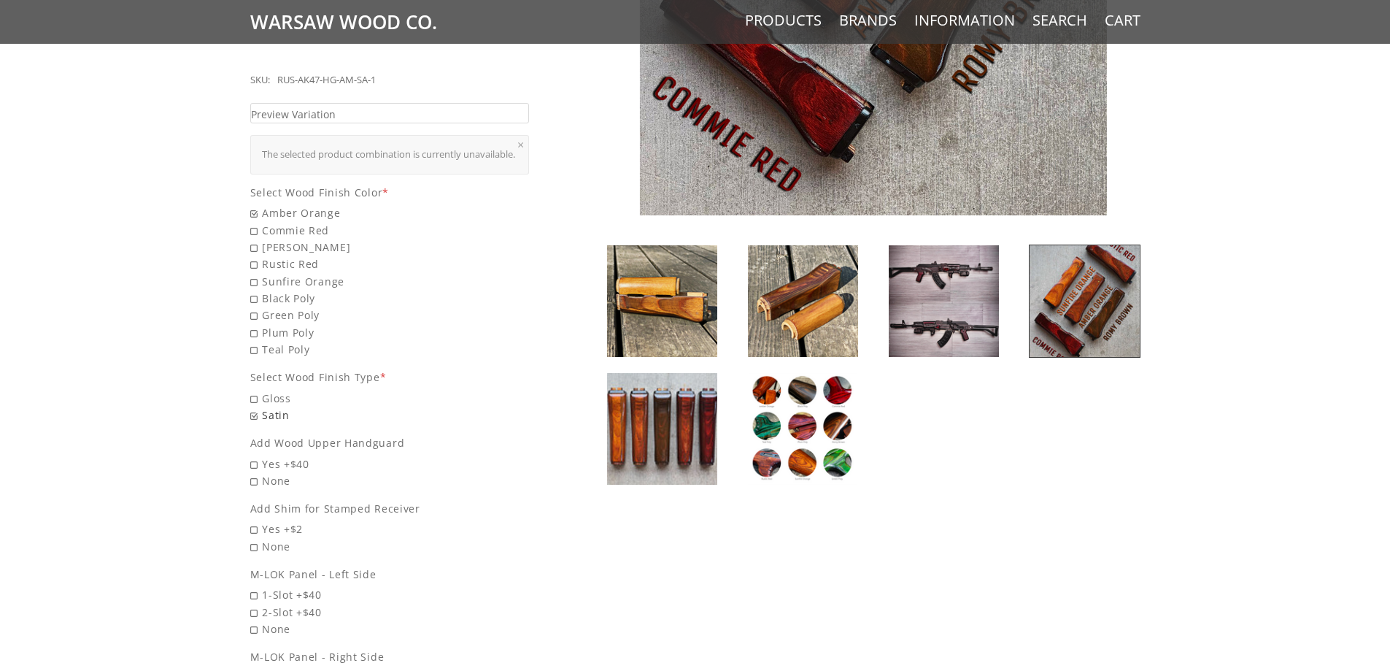
click at [261, 406] on span "Satin" at bounding box center [389, 414] width 279 height 17
click at [261, 406] on input "Satin" at bounding box center [352, 406] width 204 height 1
click at [405, 103] on link "Preview Variation" at bounding box center [389, 113] width 279 height 21
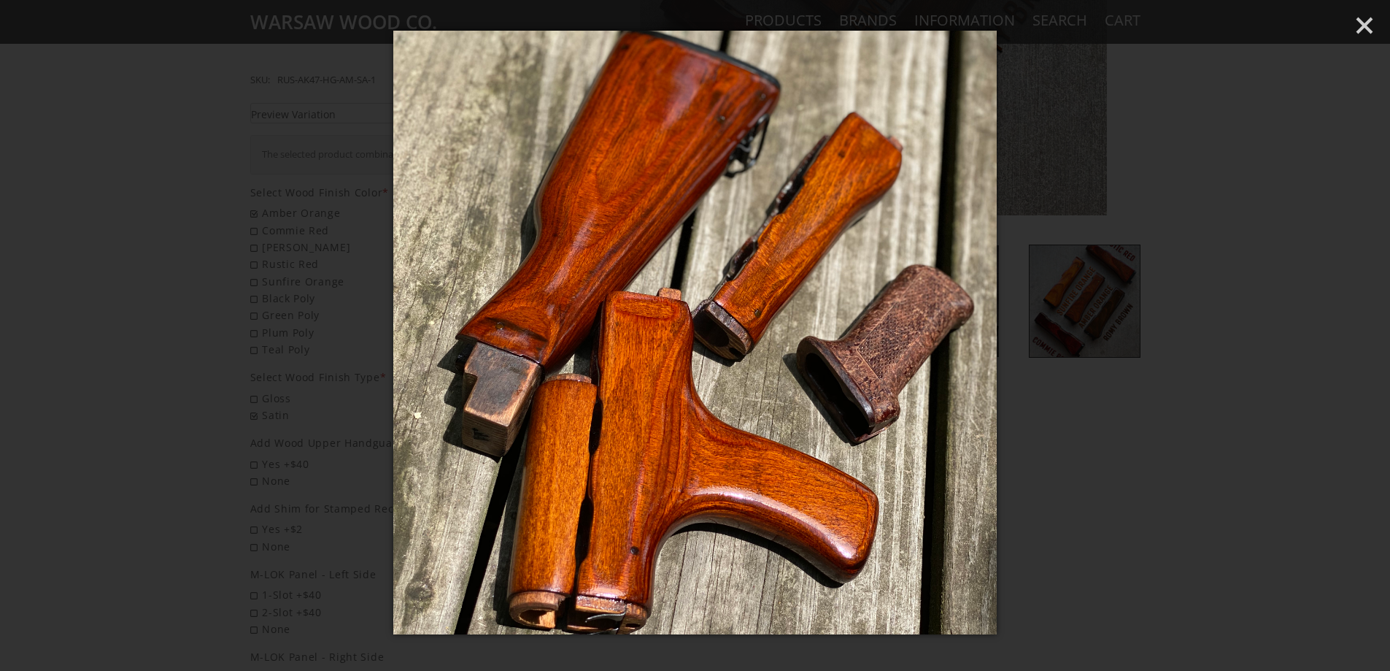
click at [96, 317] on div at bounding box center [695, 335] width 1390 height 671
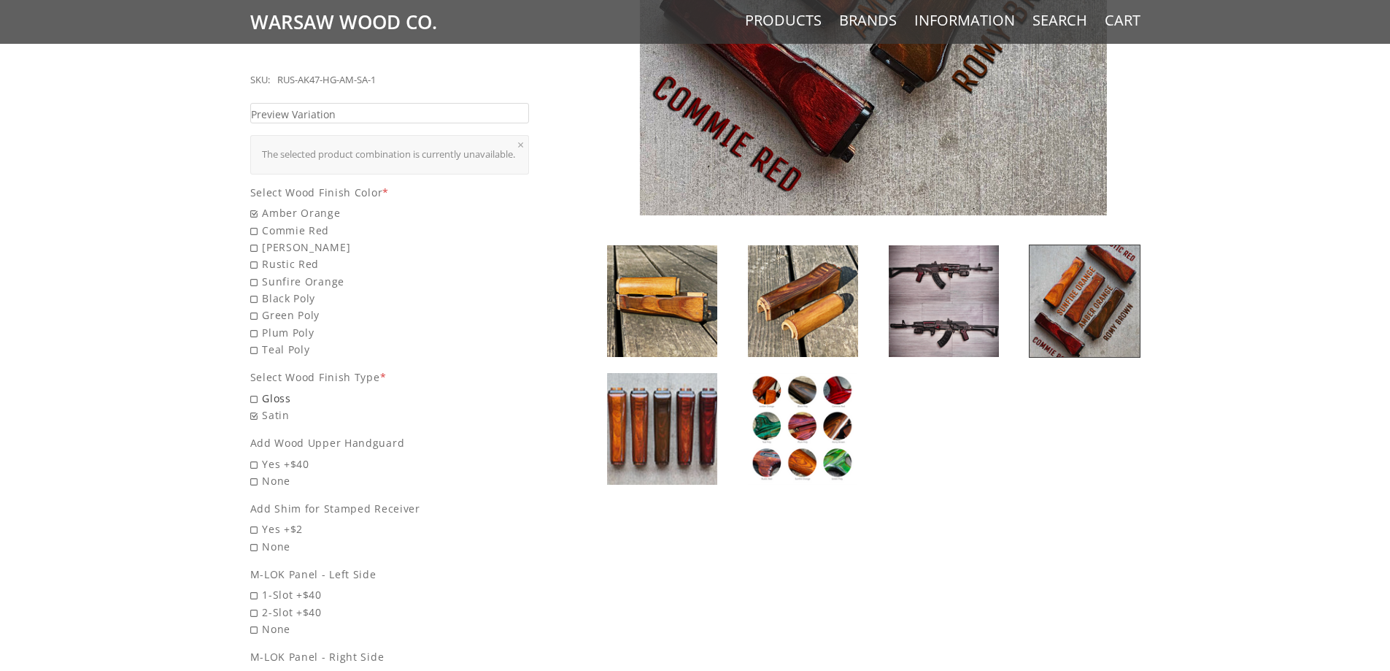
click at [258, 395] on span "Gloss" at bounding box center [389, 398] width 279 height 17
click at [258, 390] on input "Gloss" at bounding box center [352, 390] width 204 height 1
radio input "true"
click at [414, 103] on link "Preview Variation" at bounding box center [389, 113] width 279 height 21
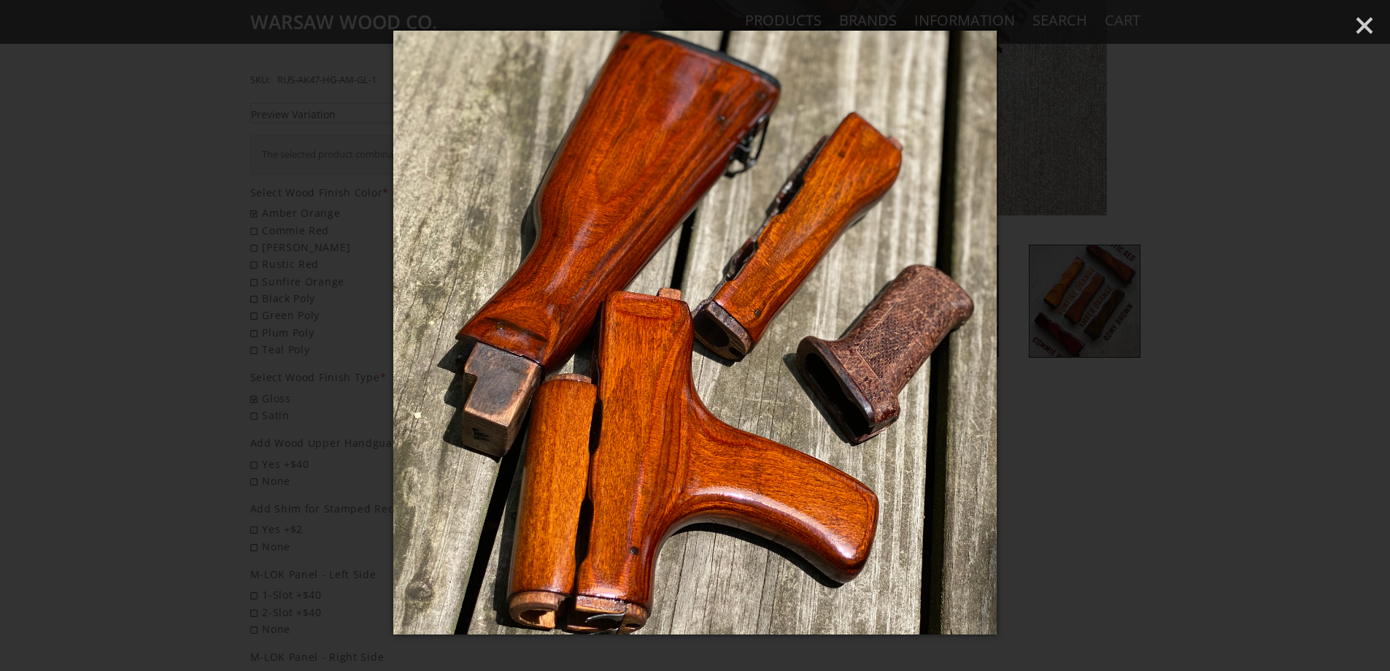
click at [128, 317] on div at bounding box center [695, 335] width 1390 height 671
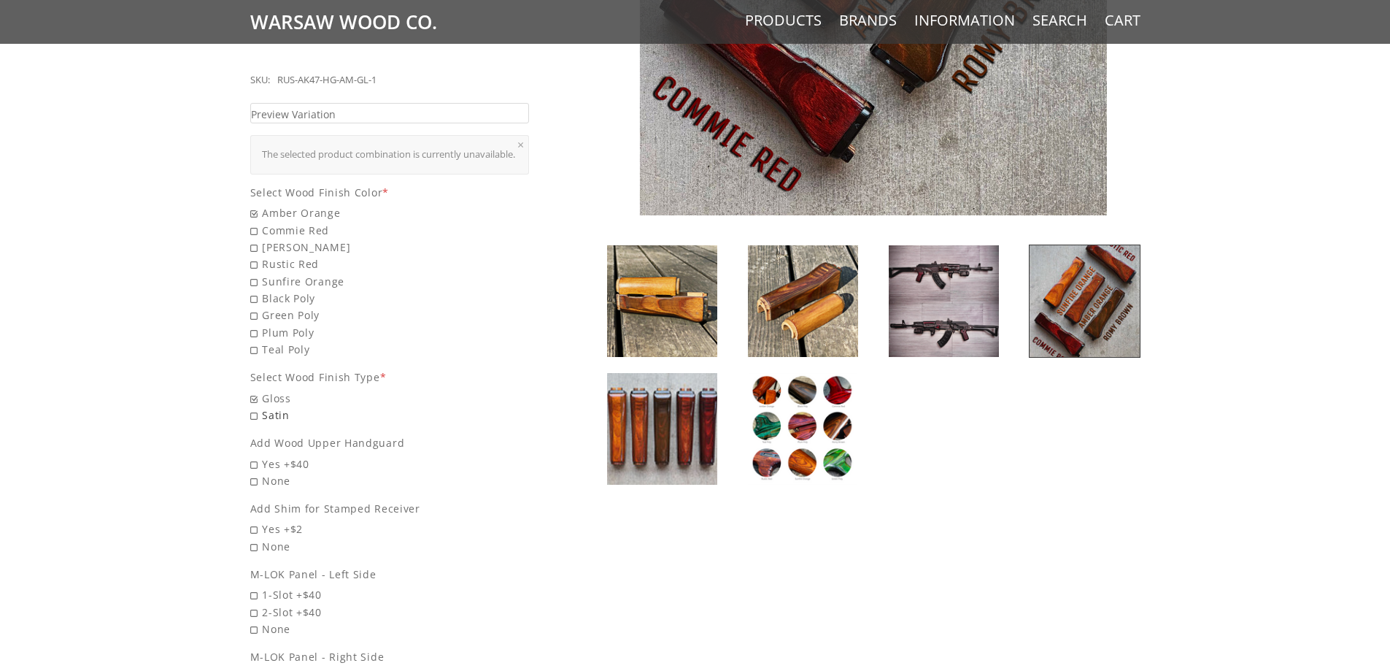
click at [252, 412] on span "Satin" at bounding box center [389, 414] width 279 height 17
click at [252, 407] on input "Satin" at bounding box center [352, 406] width 204 height 1
radio input "true"
click at [423, 103] on link "Preview Variation" at bounding box center [389, 113] width 279 height 21
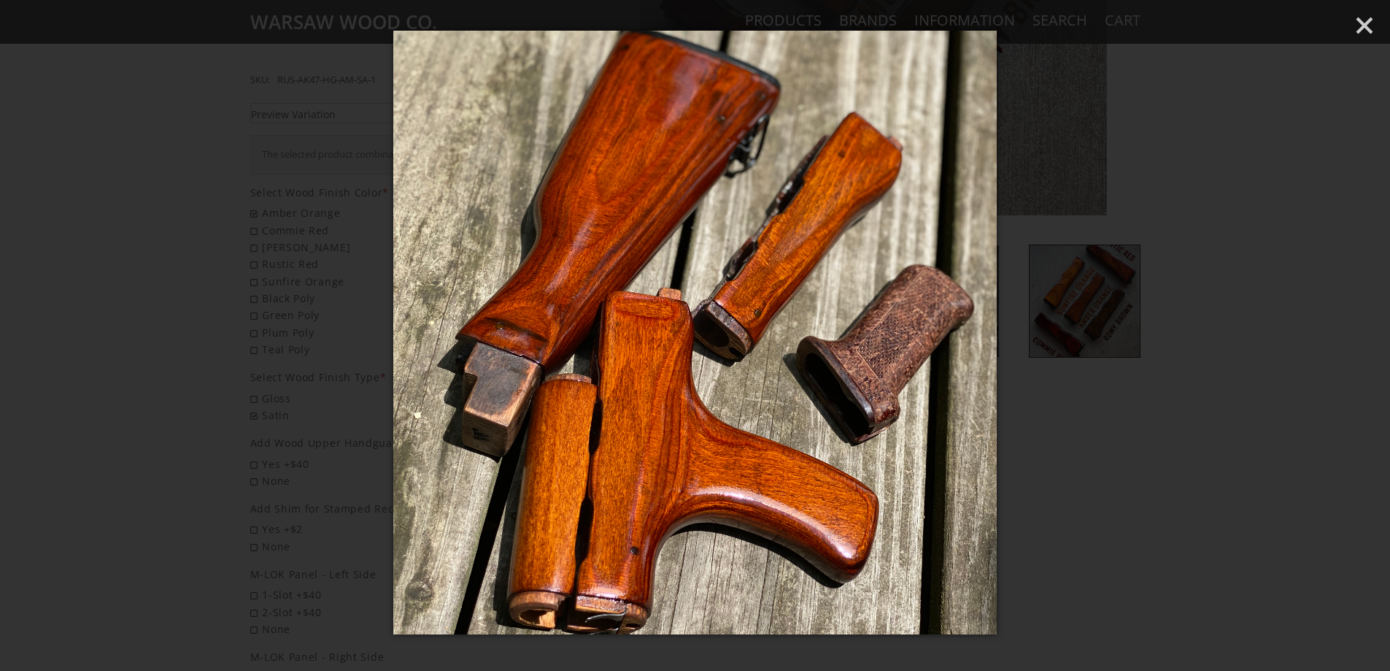
click at [187, 248] on div at bounding box center [695, 335] width 1390 height 671
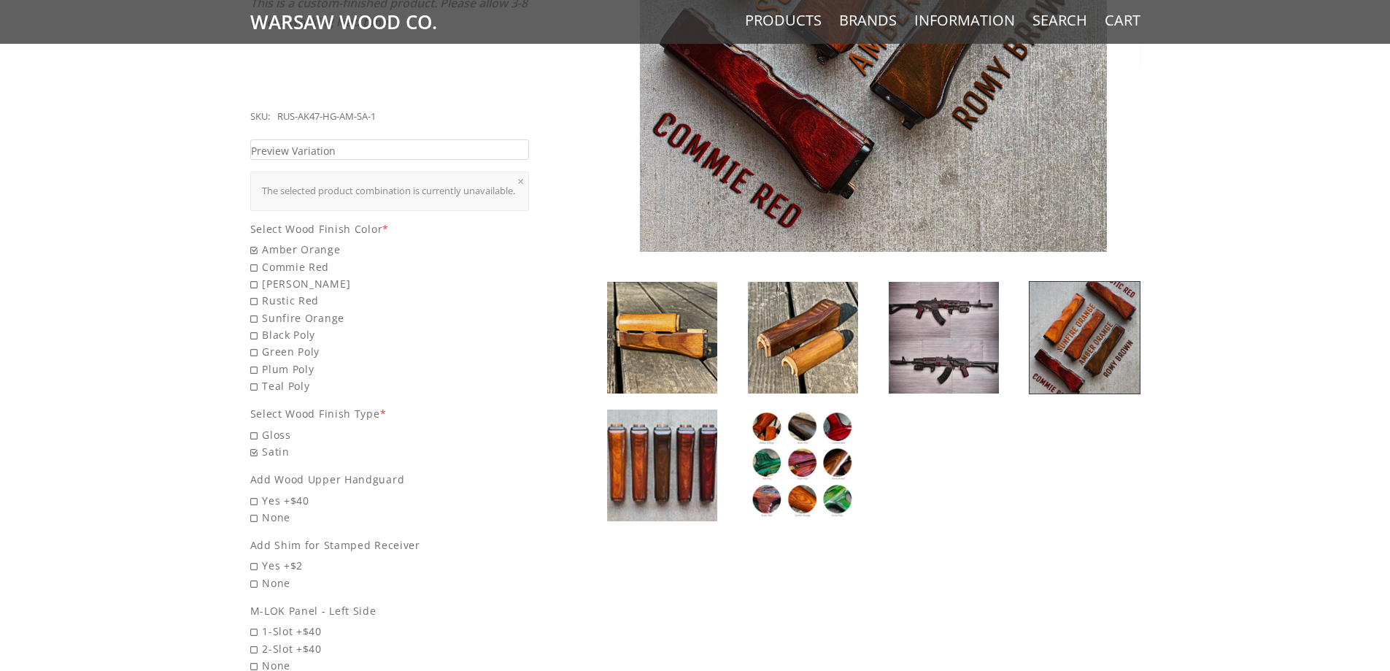
scroll to position [511, 0]
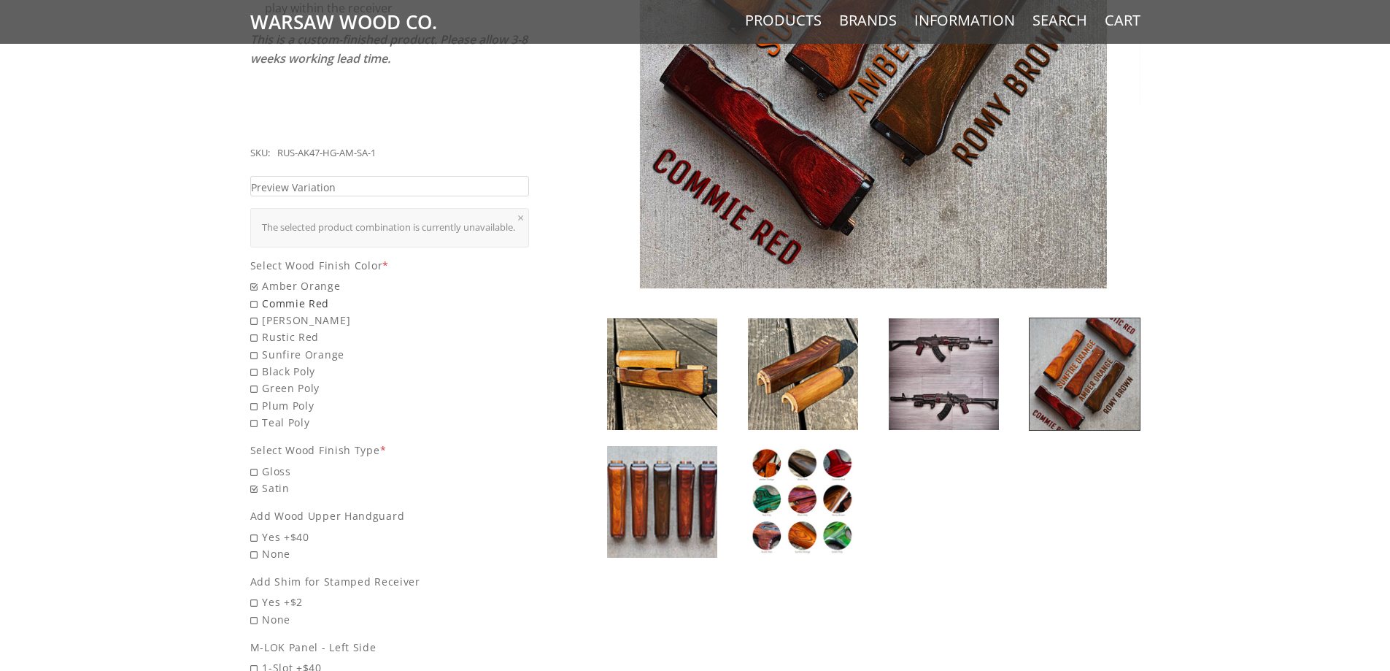
click at [252, 297] on span "Commie Red" at bounding box center [389, 303] width 279 height 17
click at [252, 296] on input "Commie Red" at bounding box center [352, 295] width 204 height 1
radio input "true"
click at [256, 317] on span "Romy Brown" at bounding box center [389, 320] width 279 height 17
click at [256, 312] on input "Romy Brown" at bounding box center [352, 312] width 204 height 1
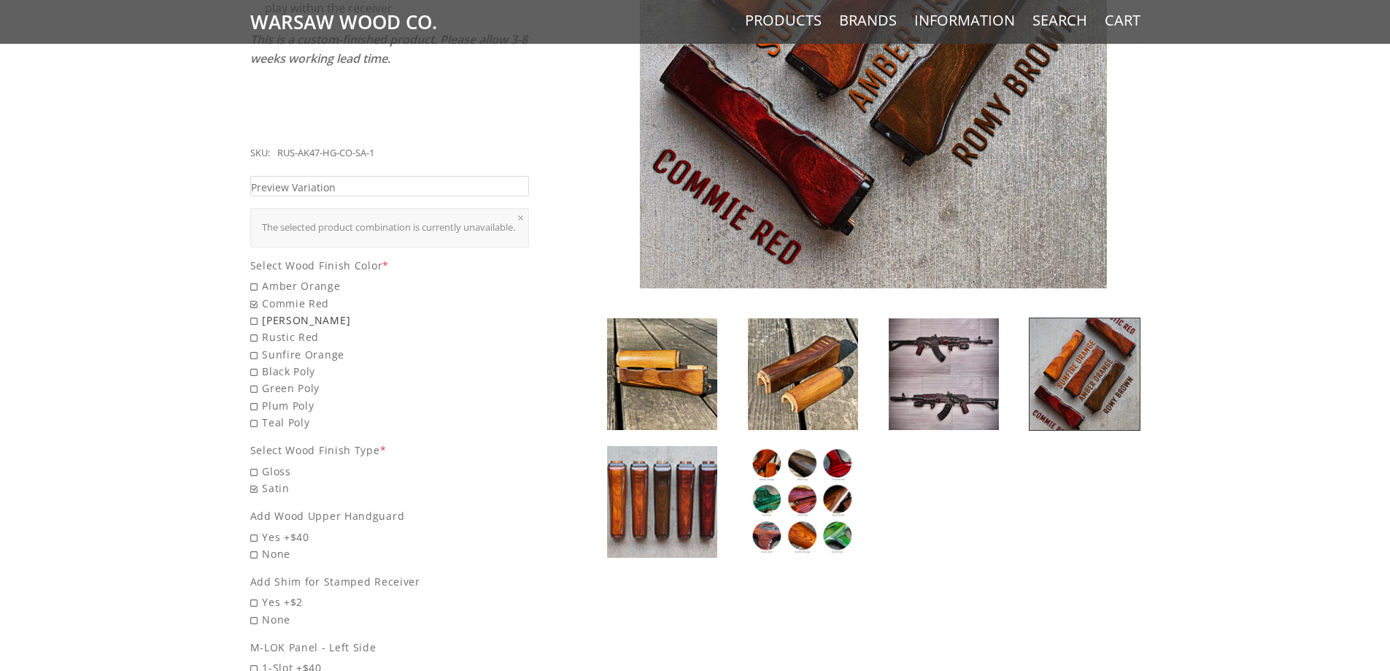
radio input "true"
click at [255, 335] on span "Rustic Red" at bounding box center [389, 336] width 279 height 17
click at [255, 329] on input "Rustic Red" at bounding box center [352, 328] width 204 height 1
radio input "true"
click at [254, 355] on span "Sunfire Orange" at bounding box center [389, 354] width 279 height 17
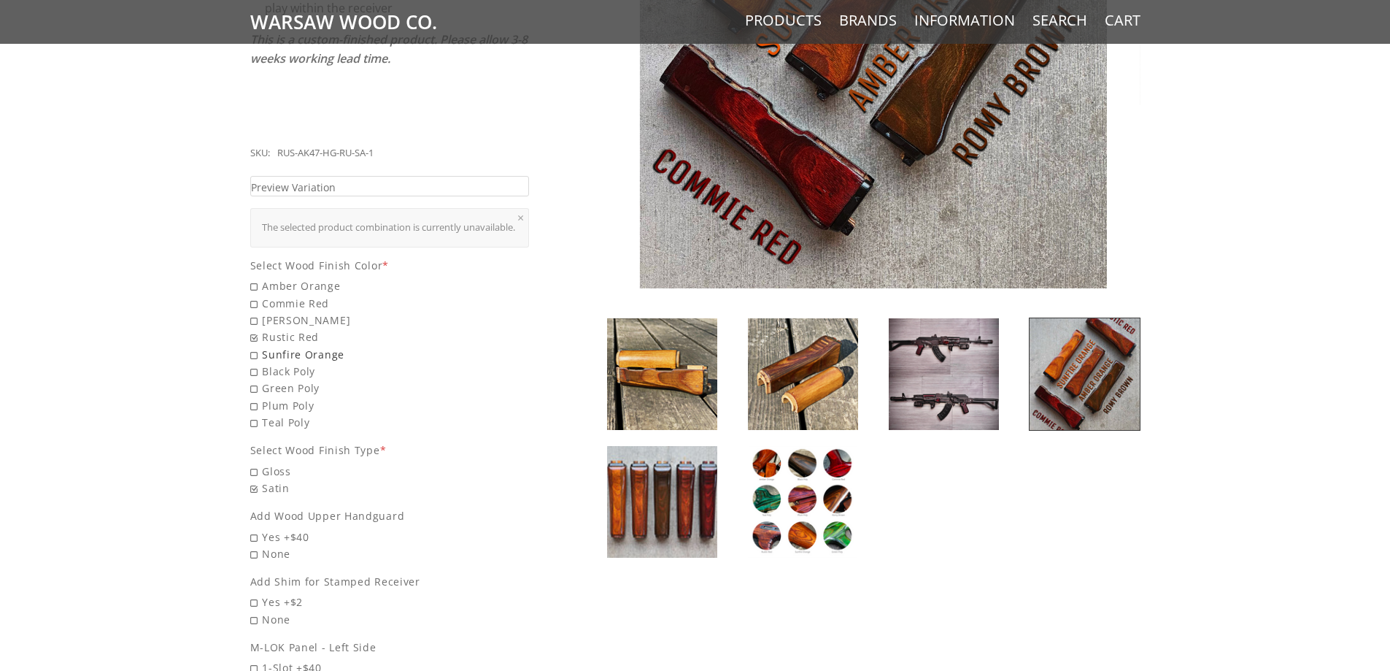
click at [254, 347] on input "Sunfire Orange" at bounding box center [352, 346] width 204 height 1
radio input "true"
click at [252, 368] on span "Black Poly" at bounding box center [389, 371] width 279 height 17
click at [252, 363] on input "Black Poly" at bounding box center [352, 363] width 204 height 1
radio input "true"
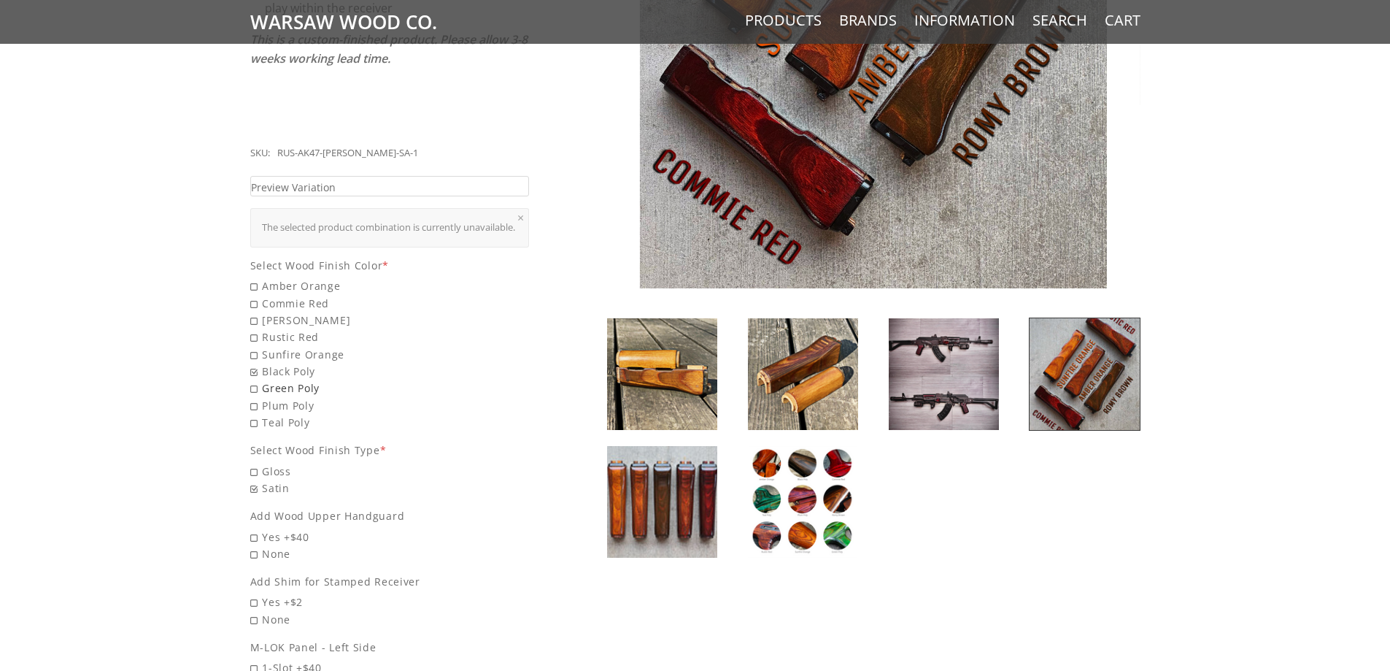
click at [250, 390] on span "Green Poly" at bounding box center [389, 387] width 279 height 17
click at [250, 380] on input "Green Poly" at bounding box center [352, 379] width 204 height 1
radio input "true"
click at [250, 404] on span "Plum Poly" at bounding box center [389, 405] width 279 height 17
click at [250, 398] on input "Plum Poly" at bounding box center [352, 397] width 204 height 1
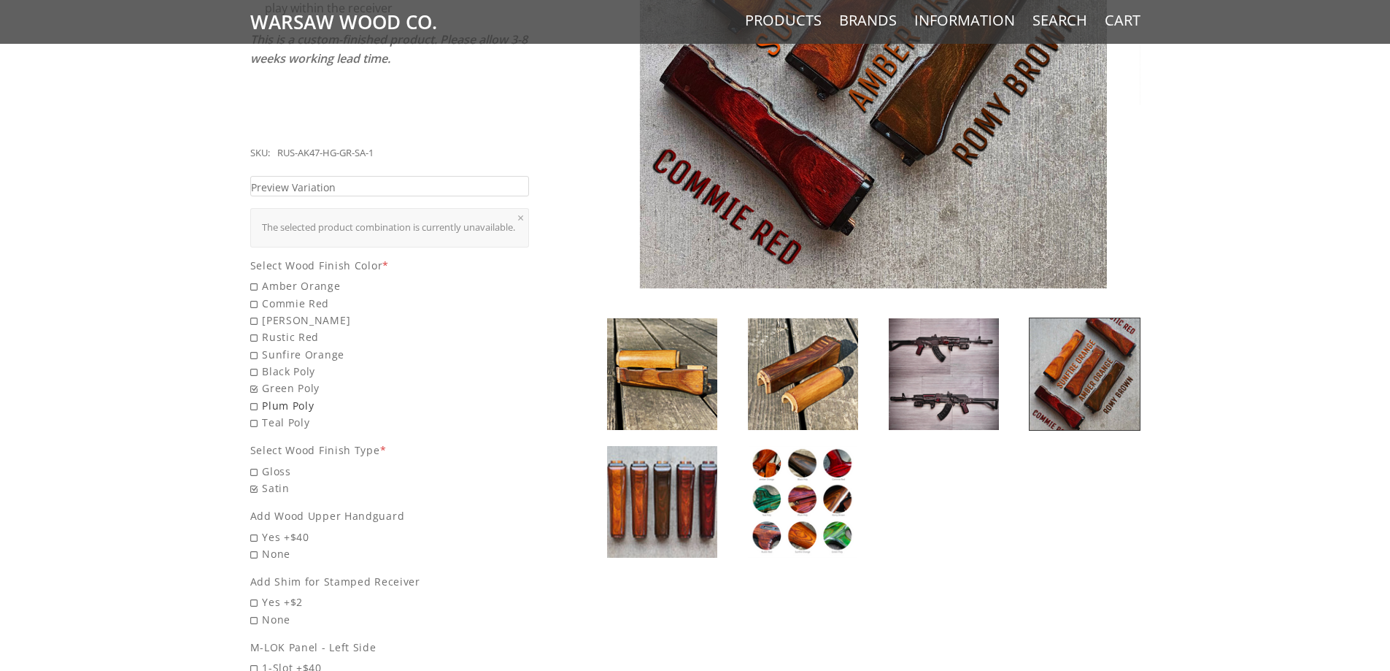
radio input "true"
click at [252, 417] on span "Teal Poly" at bounding box center [389, 422] width 279 height 17
click at [252, 414] on input "Teal Poly" at bounding box center [352, 414] width 204 height 1
radio input "true"
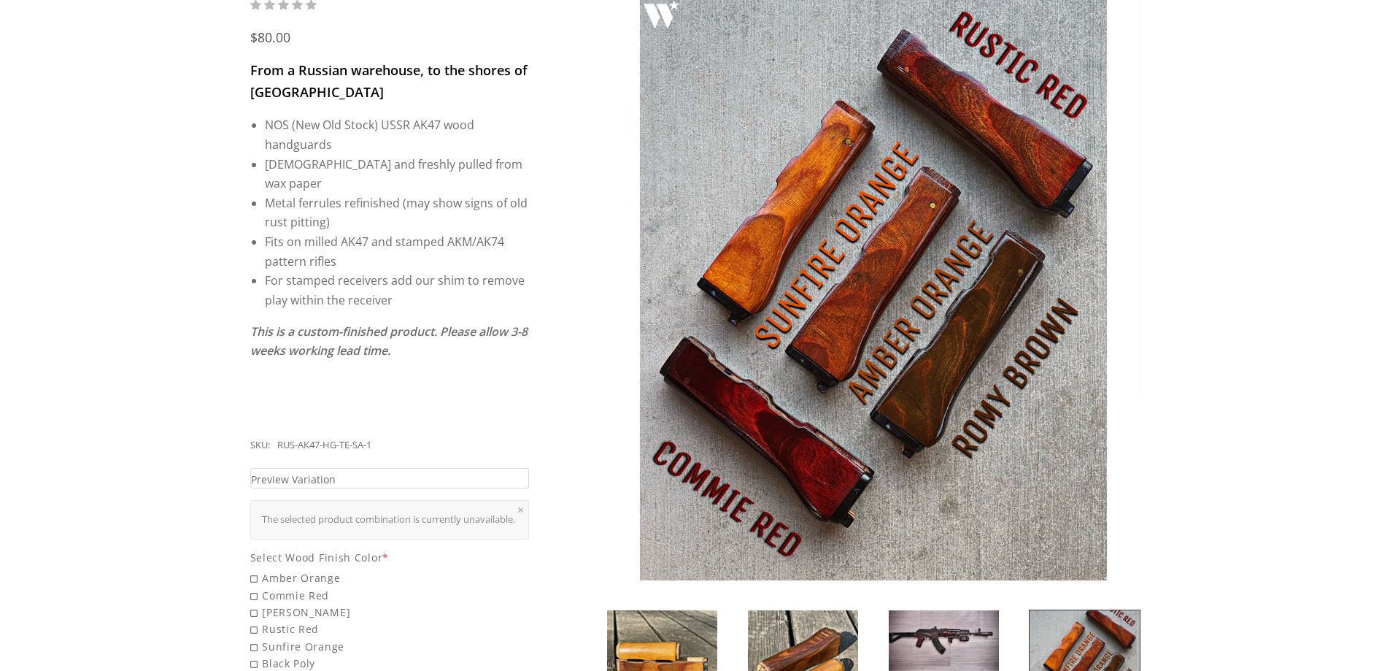
scroll to position [292, 0]
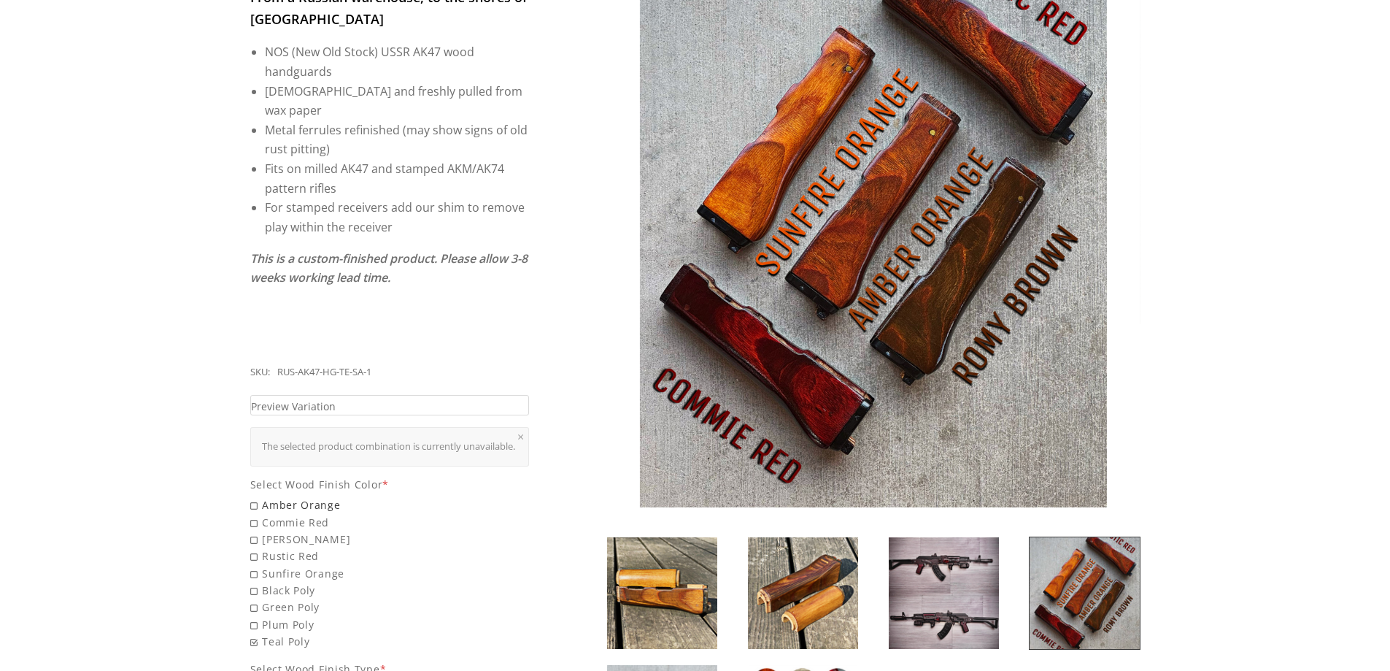
click at [273, 501] on span "Amber Orange" at bounding box center [389, 504] width 279 height 17
click at [273, 497] on input "Amber Orange" at bounding box center [352, 496] width 204 height 1
radio input "true"
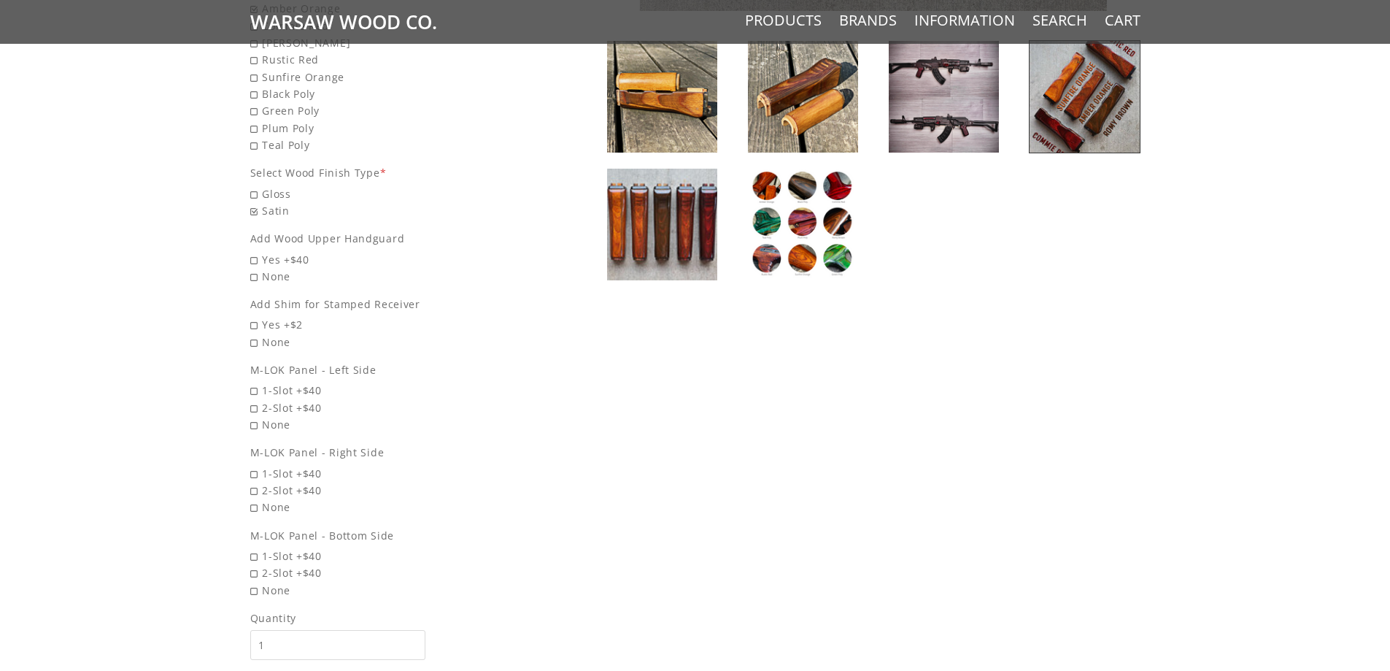
scroll to position [803, 0]
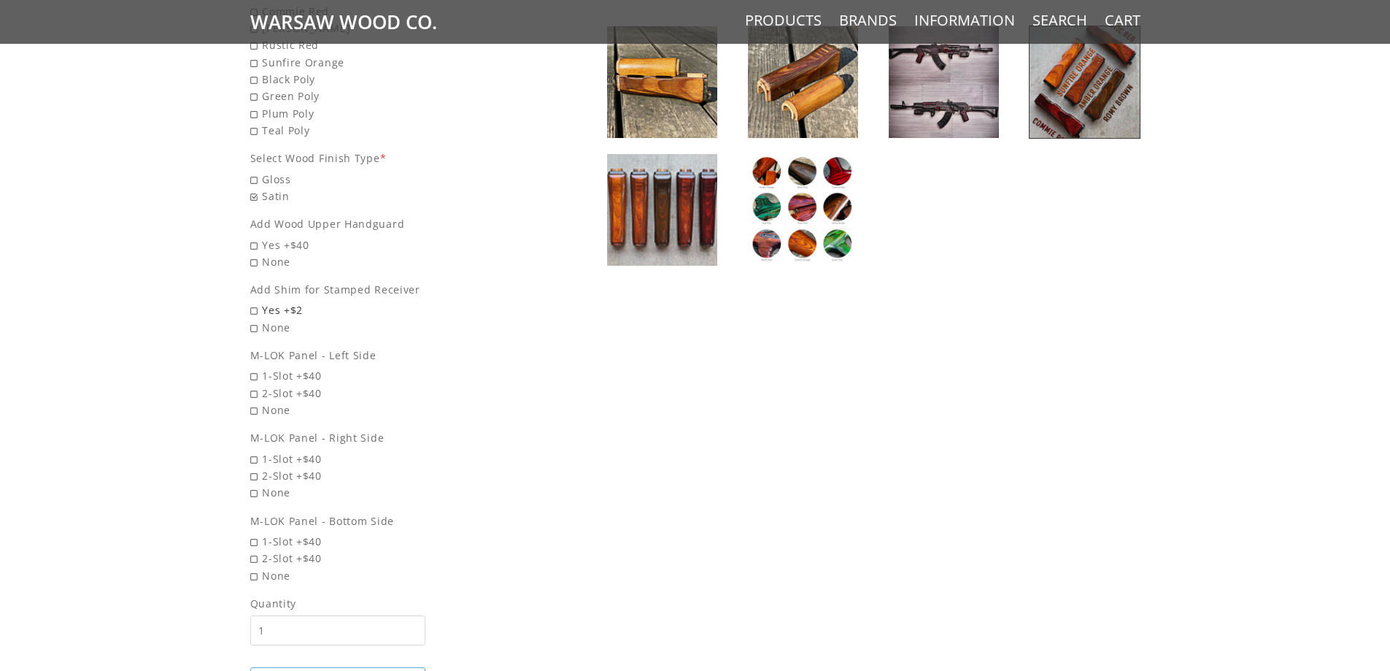
click at [285, 309] on span "Yes +$2" at bounding box center [389, 309] width 279 height 17
click at [285, 302] on input "Yes +$2" at bounding box center [352, 301] width 204 height 1
radio input "true"
click at [276, 389] on span "2-Slot +$40" at bounding box center [389, 393] width 279 height 17
click at [276, 385] on input "2-Slot +$40" at bounding box center [352, 385] width 204 height 1
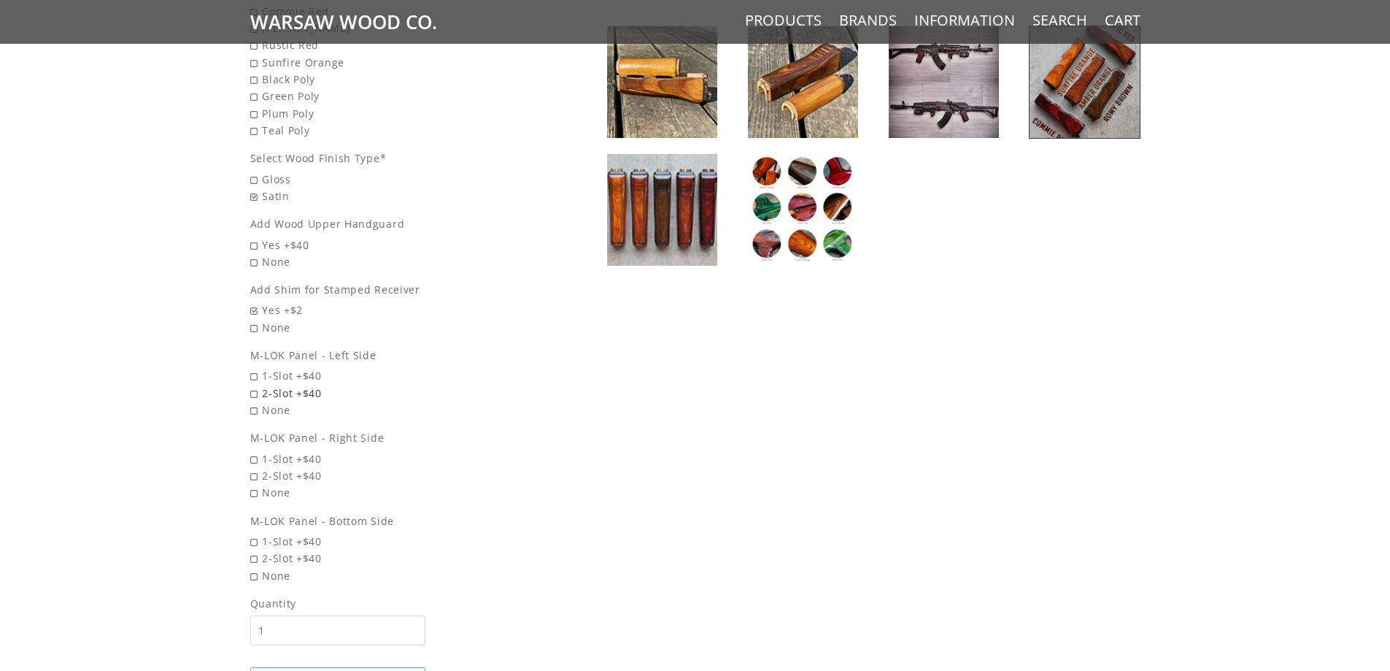
radio input "true"
click at [289, 474] on span "2-Slot +$40" at bounding box center [389, 475] width 279 height 17
click at [289, 468] on input "2-Slot +$40" at bounding box center [352, 467] width 204 height 1
radio input "true"
click at [298, 555] on span "2-Slot +$40" at bounding box center [389, 557] width 279 height 17
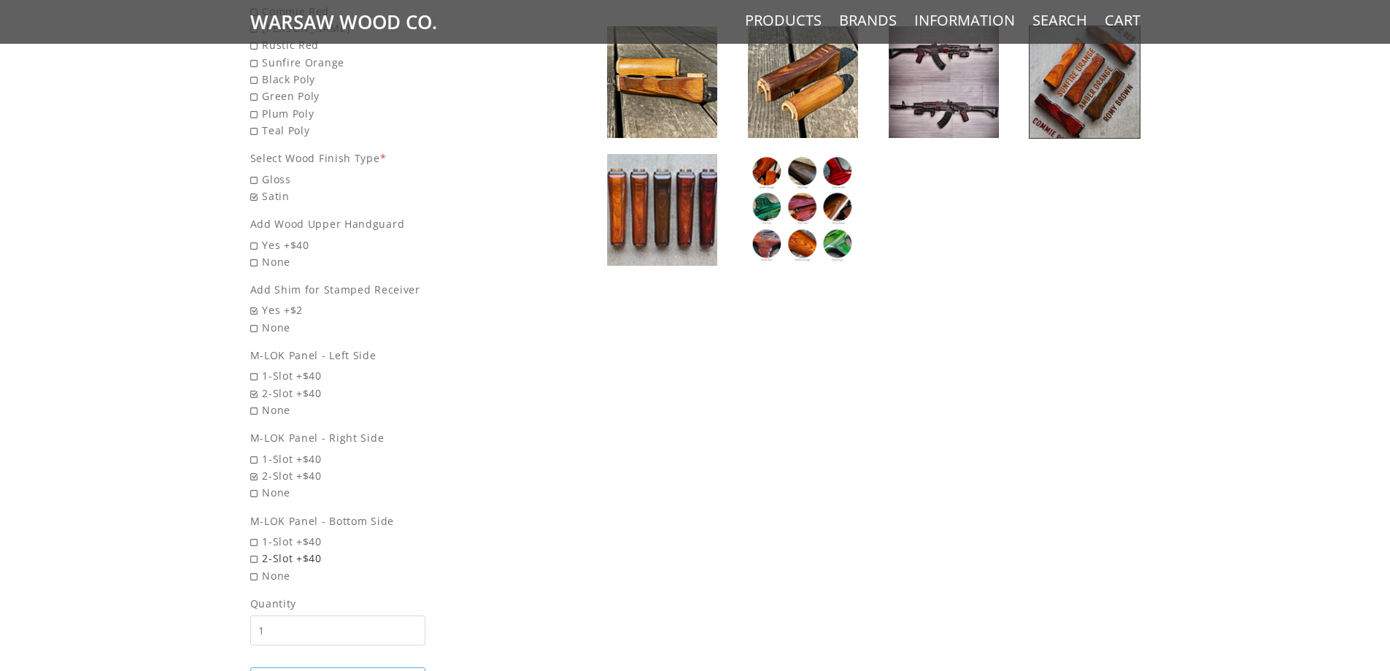
click at [298, 550] on input "2-Slot +$40" at bounding box center [352, 549] width 204 height 1
radio input "true"
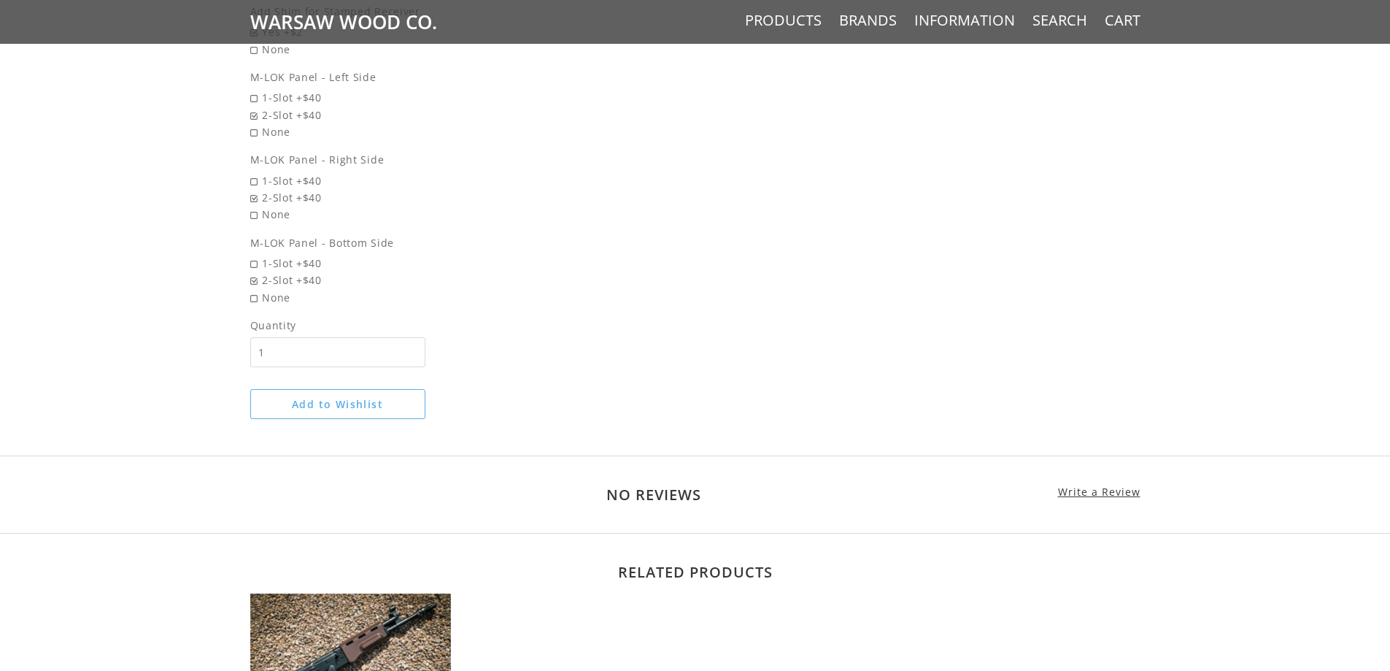
scroll to position [1095, 0]
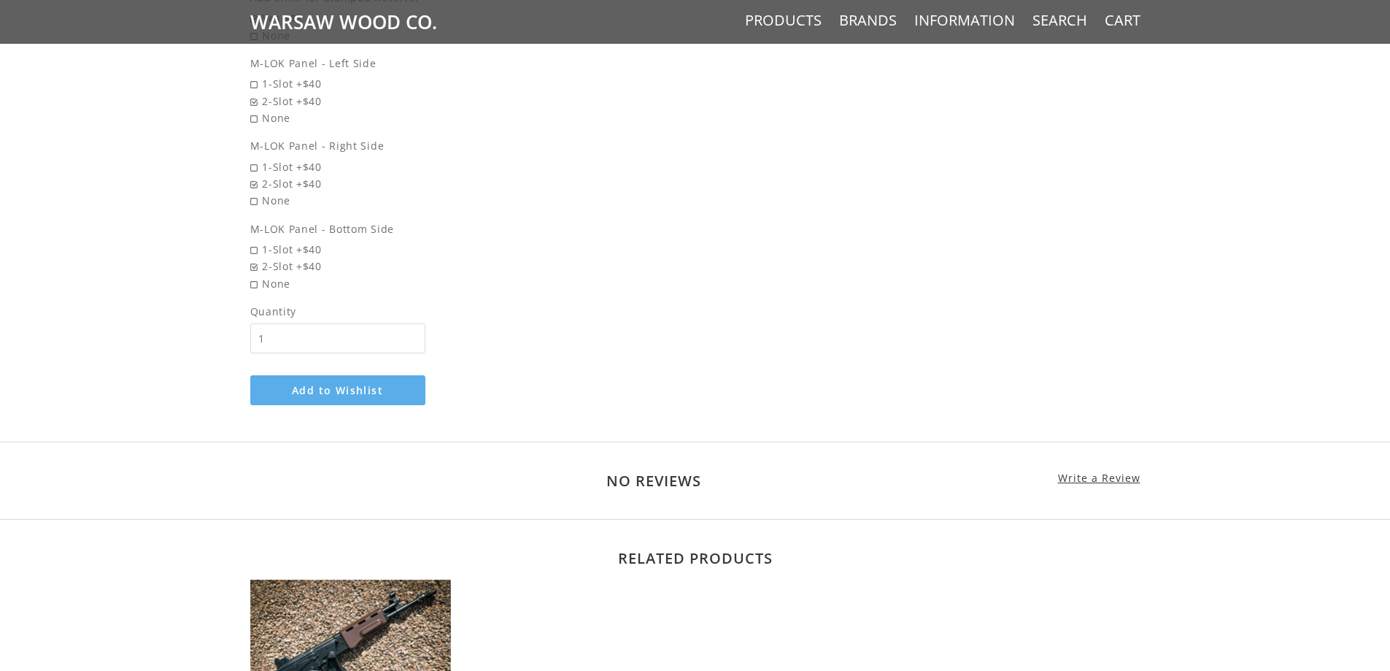
click at [331, 391] on button "Add to Wishlist" at bounding box center [337, 390] width 175 height 30
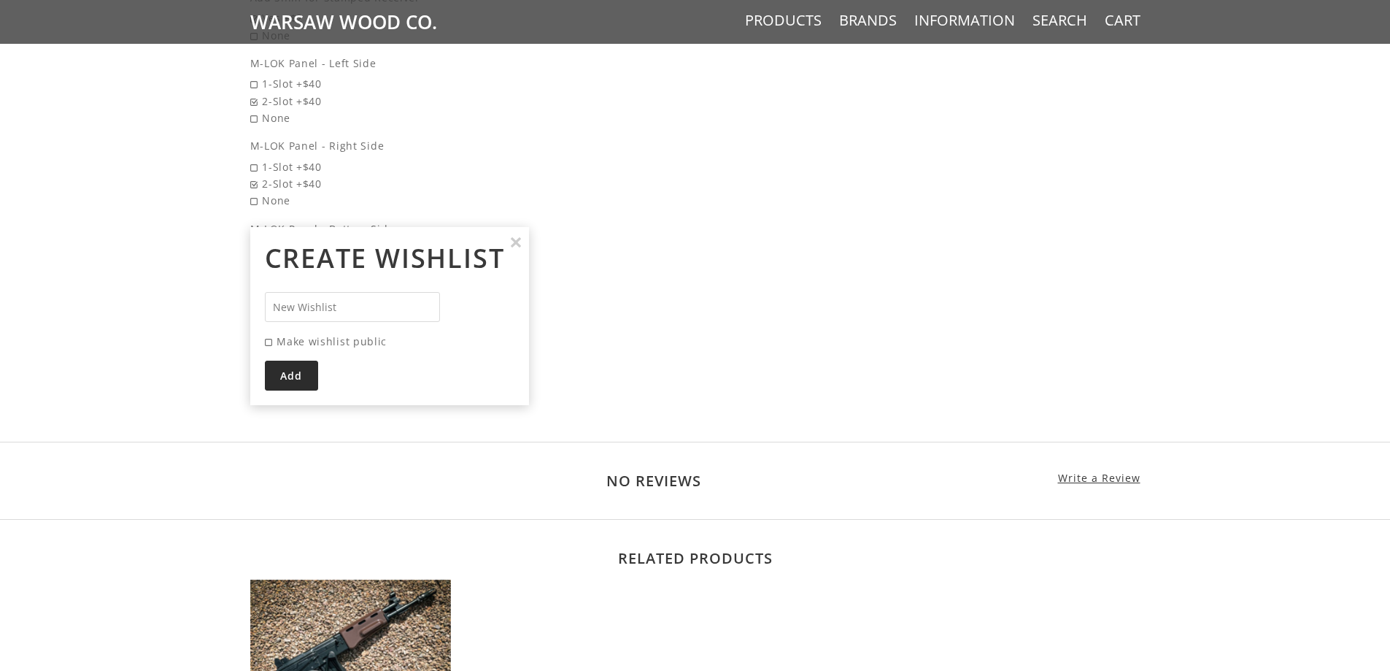
click at [290, 373] on input "Add" at bounding box center [291, 375] width 53 height 30
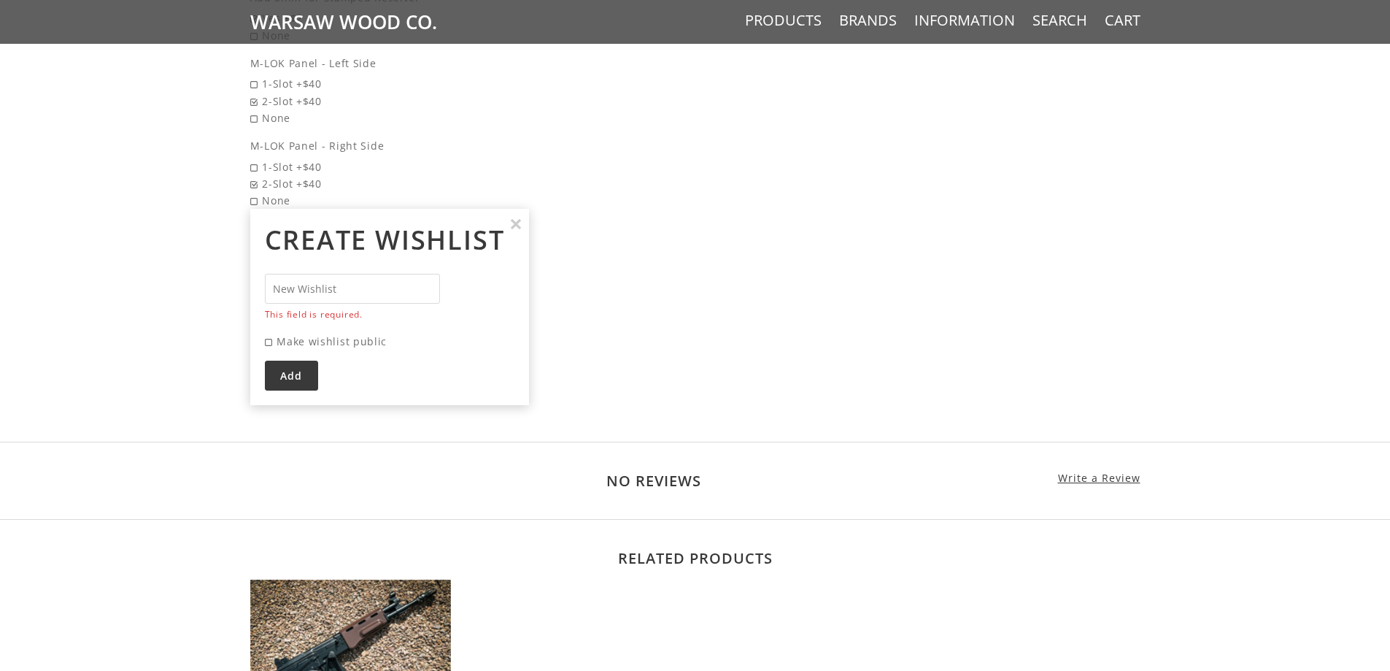
click at [316, 279] on input "*" at bounding box center [352, 289] width 175 height 30
type input "cesar"
click at [300, 376] on input "Add" at bounding box center [291, 375] width 53 height 30
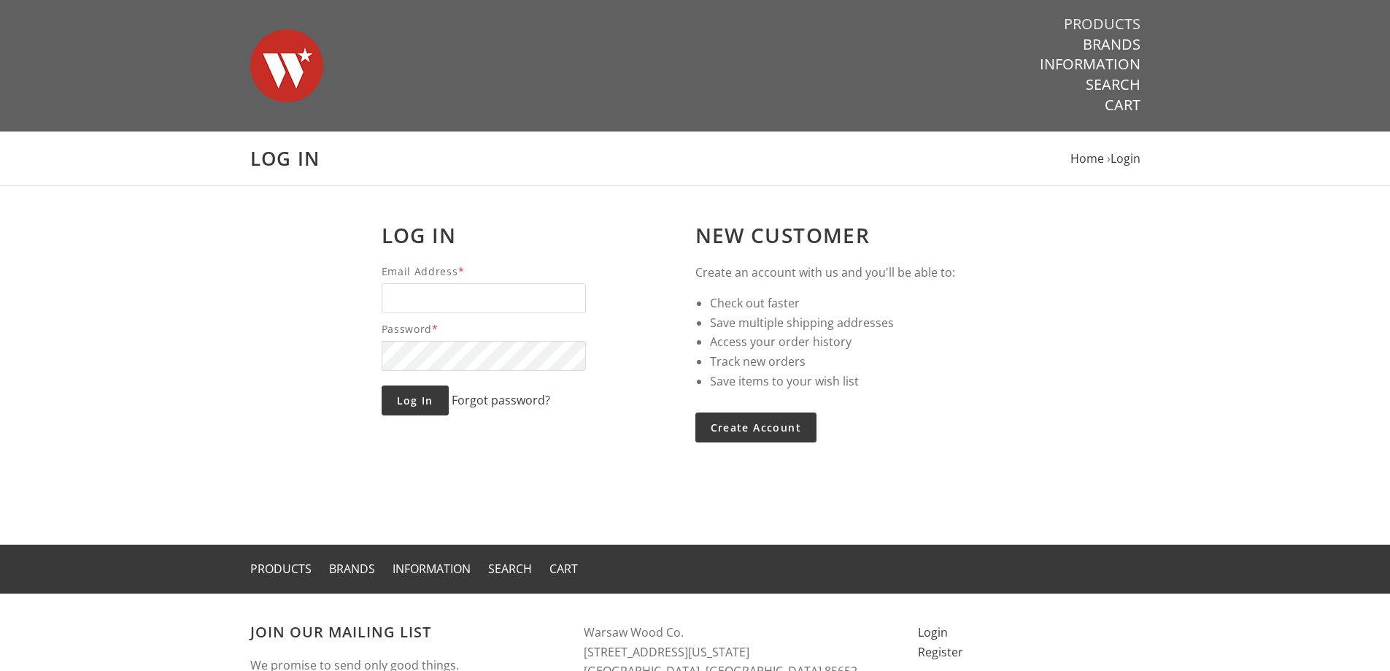
click at [1118, 24] on link "Products" at bounding box center [1102, 24] width 77 height 19
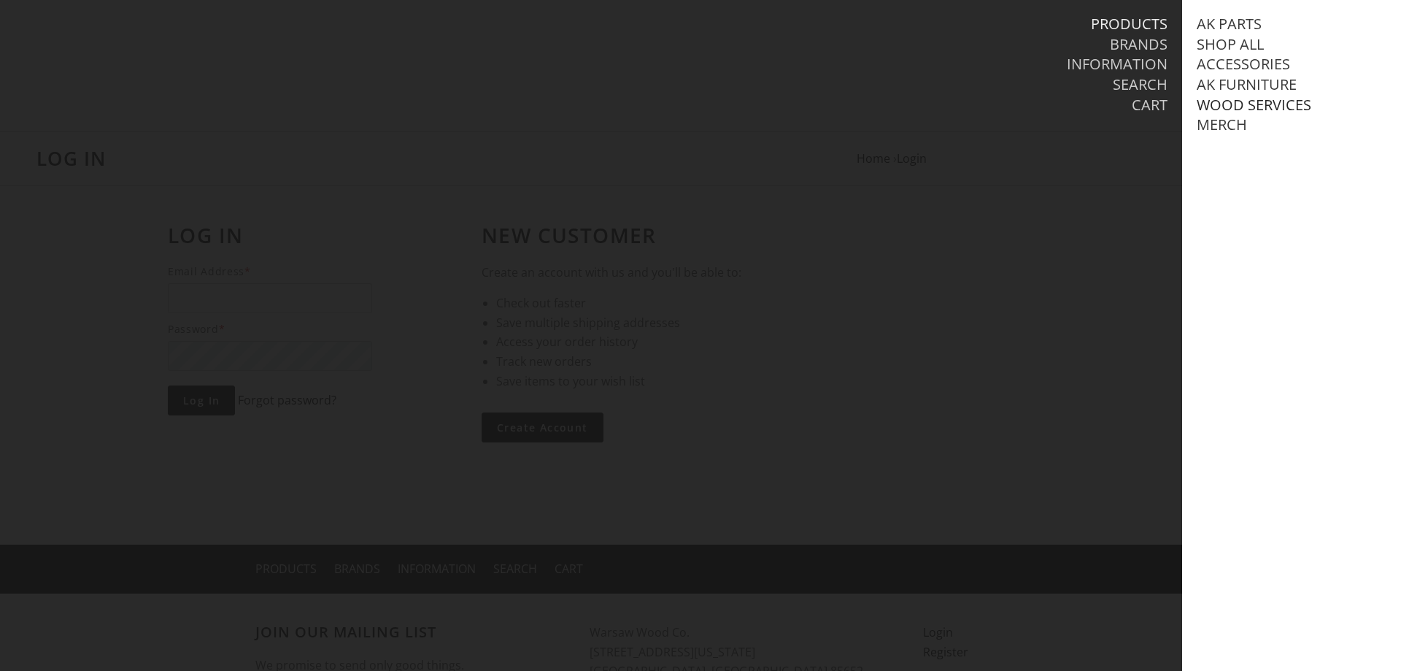
click at [1269, 102] on link "Wood Services" at bounding box center [1254, 105] width 115 height 19
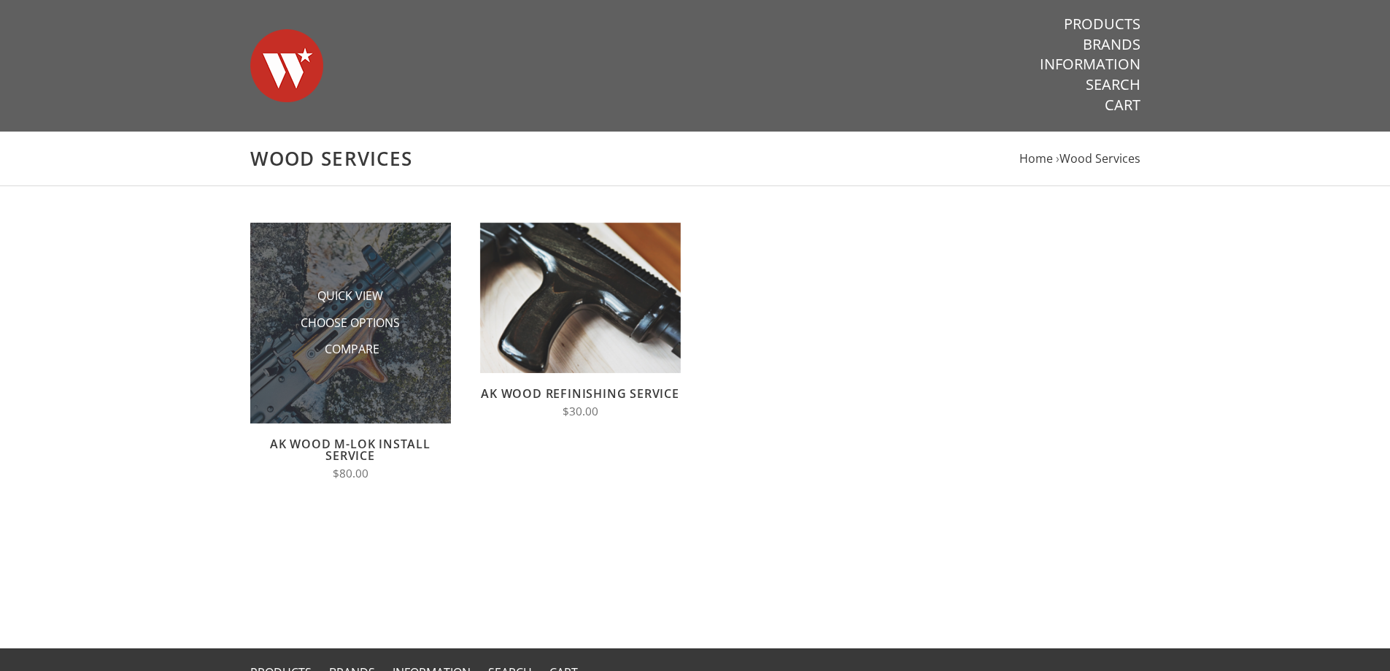
click at [325, 371] on img at bounding box center [350, 323] width 201 height 201
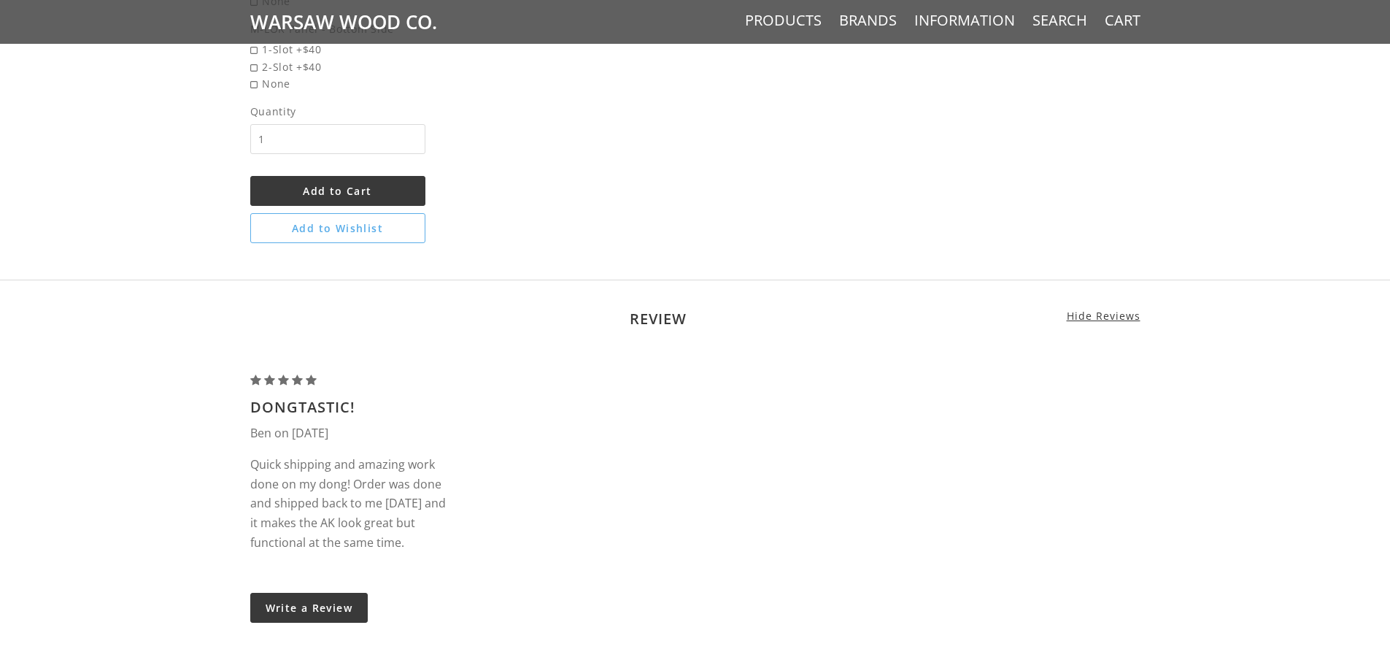
scroll to position [949, 0]
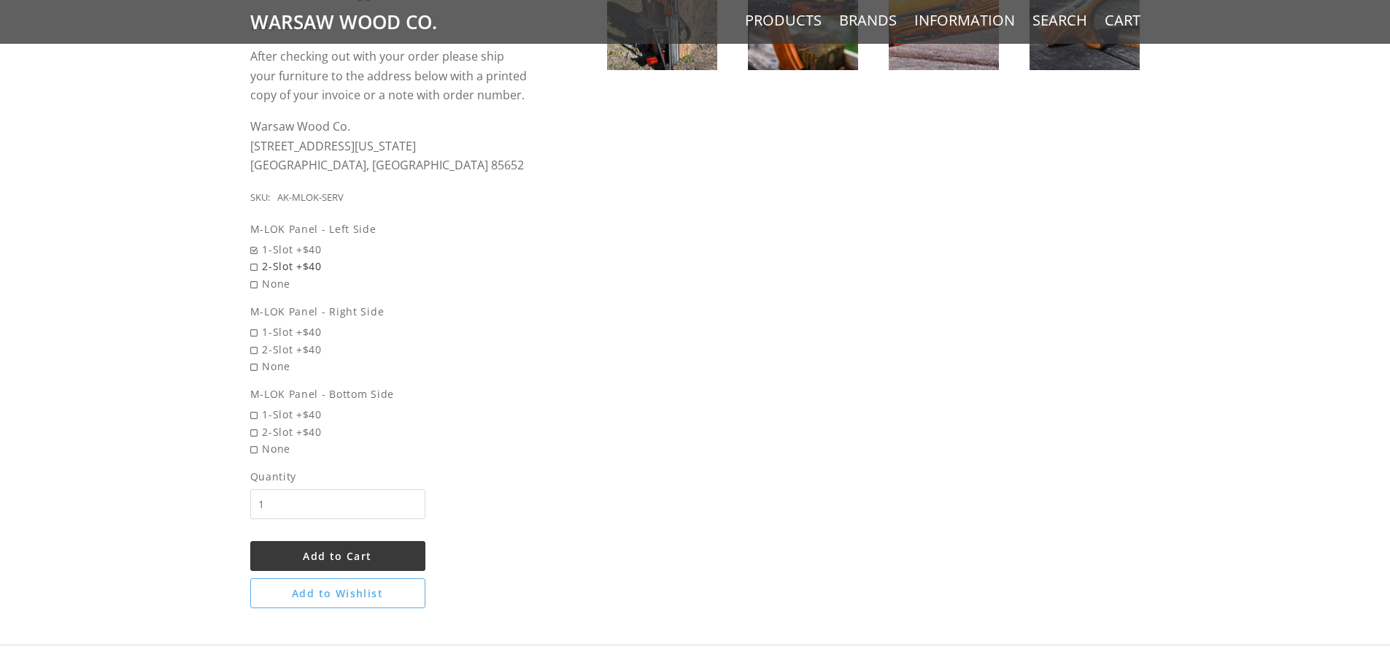
click at [269, 264] on span "2-Slot +$40" at bounding box center [389, 266] width 279 height 17
click at [269, 258] on input "2-Slot +$40" at bounding box center [352, 258] width 204 height 1
radio input "true"
click at [291, 347] on span "2-Slot +$40" at bounding box center [389, 349] width 279 height 17
click at [291, 341] on input "2-Slot +$40" at bounding box center [352, 341] width 204 height 1
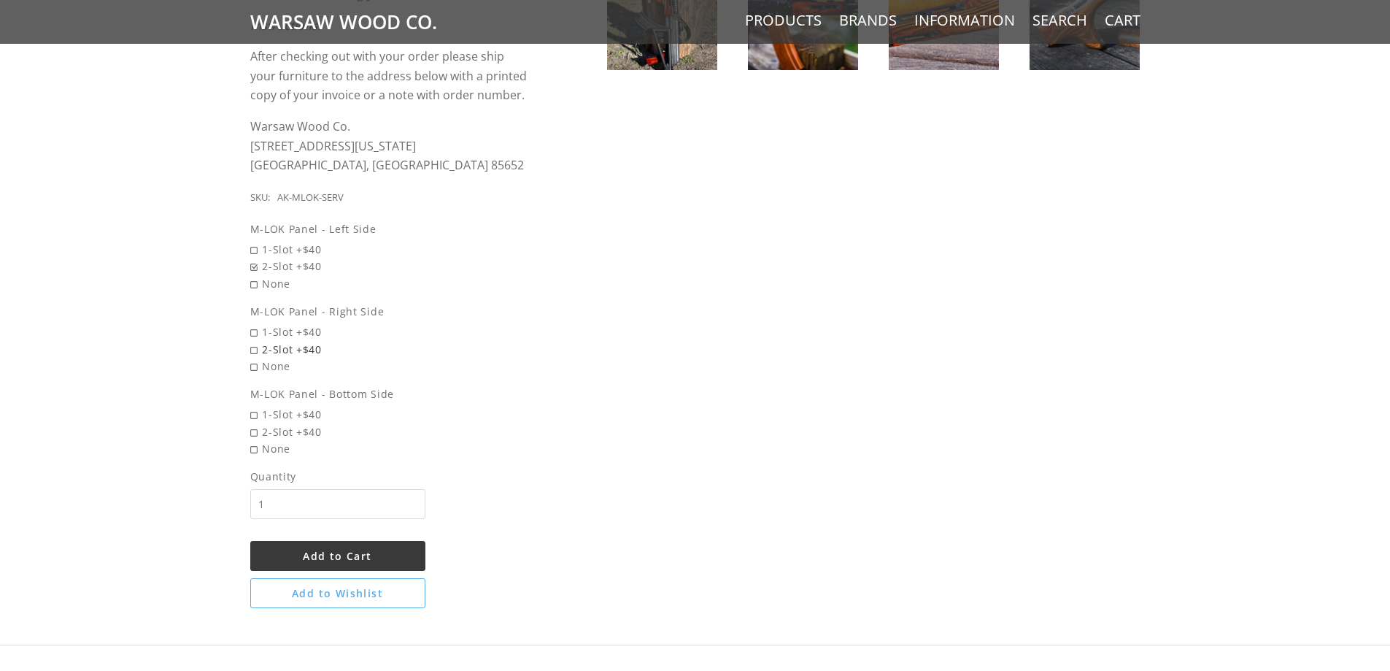
radio input "true"
click at [314, 426] on span "2-Slot +$40" at bounding box center [389, 431] width 279 height 17
click at [314, 424] on input "2-Slot +$40" at bounding box center [352, 423] width 204 height 1
radio input "true"
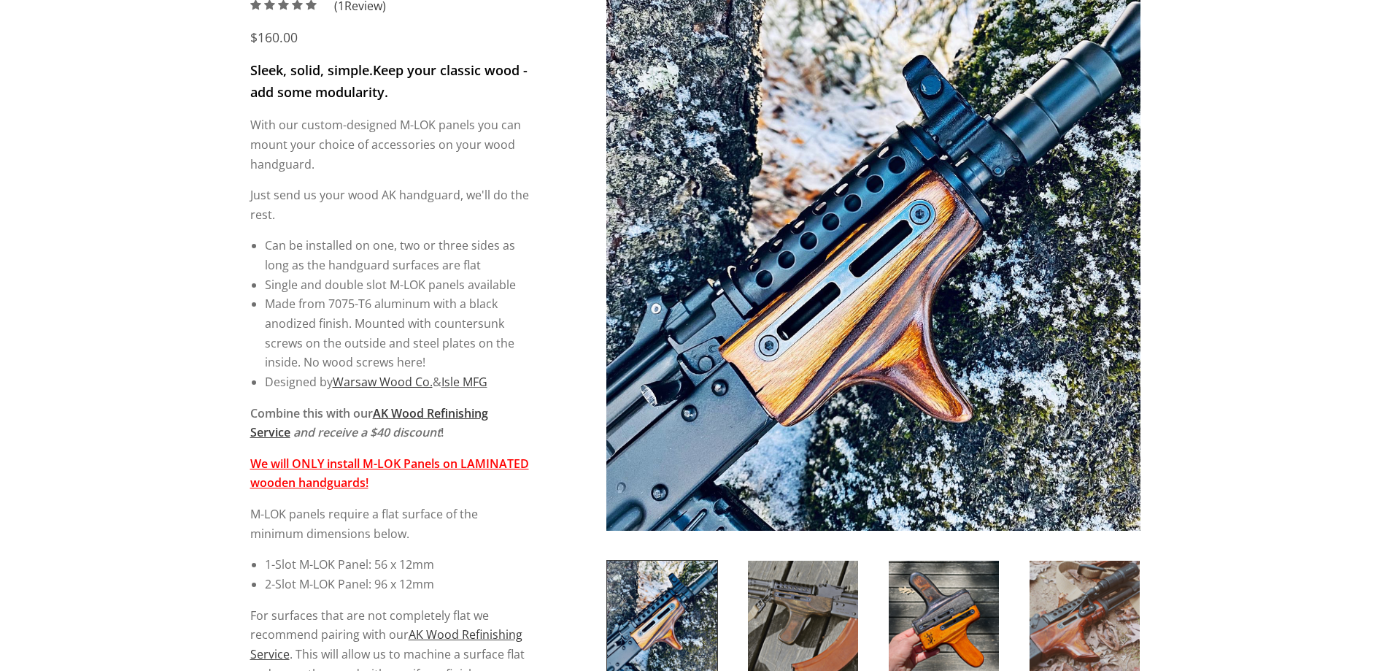
scroll to position [0, 0]
